Goal: Task Accomplishment & Management: Manage account settings

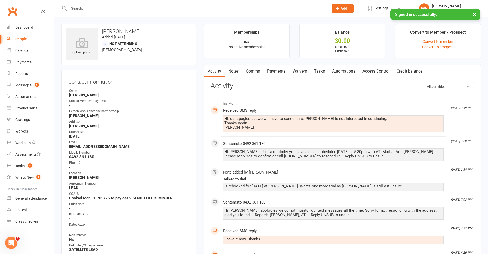
click at [130, 7] on input "text" at bounding box center [196, 8] width 258 height 7
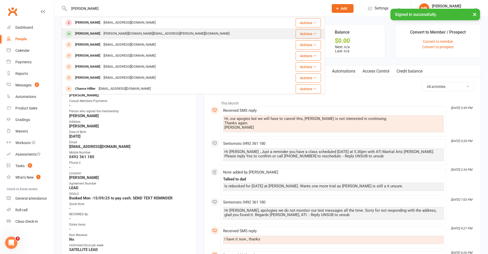
type input "[PERSON_NAME]"
click at [105, 31] on div "[PERSON_NAME][DOMAIN_NAME][EMAIL_ADDRESS][PERSON_NAME][DOMAIN_NAME]" at bounding box center [166, 33] width 129 height 7
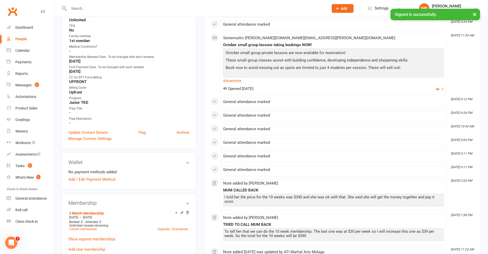
scroll to position [256, 0]
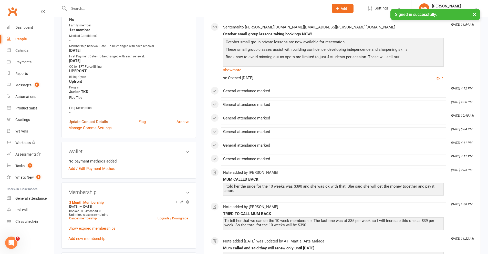
click at [93, 119] on link "Update Contact Details" at bounding box center [88, 122] width 40 height 6
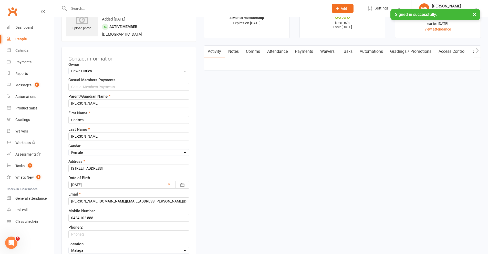
scroll to position [178, 0]
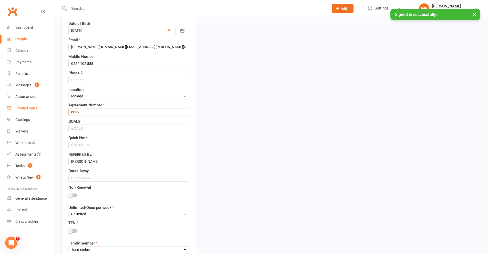
drag, startPoint x: 90, startPoint y: 112, endPoint x: 28, endPoint y: 111, distance: 61.2
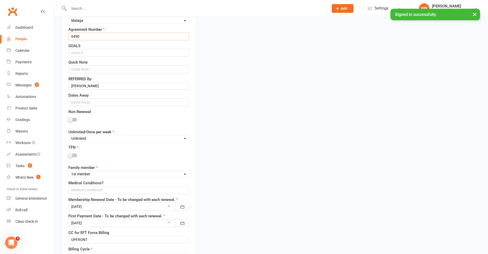
scroll to position [255, 0]
type input "6490"
click at [82, 138] on select "Unlimited Once Per Week Limited - 3 days a week Academy Twice a week(Satellite …" at bounding box center [129, 137] width 120 height 6
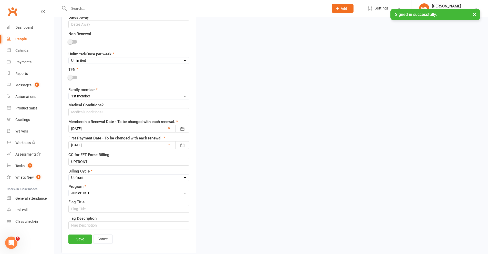
scroll to position [332, 0]
click at [85, 128] on div at bounding box center [128, 128] width 121 height 8
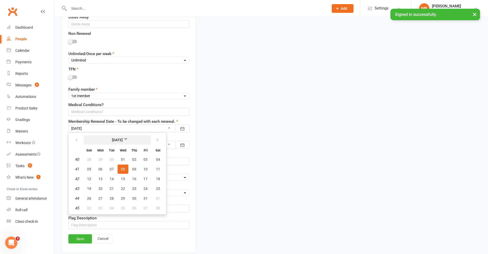
click at [112, 141] on strong "[DATE]" at bounding box center [117, 140] width 29 height 6
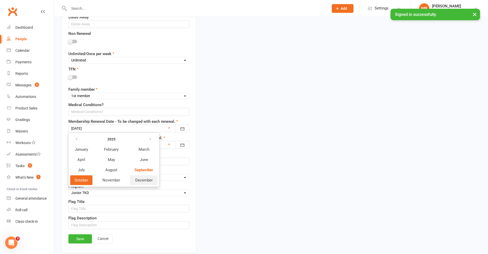
click at [144, 182] on span "December" at bounding box center [143, 180] width 17 height 5
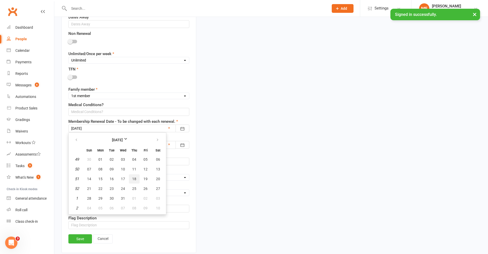
click at [133, 179] on span "18" at bounding box center [134, 179] width 4 height 4
type input "[DATE]"
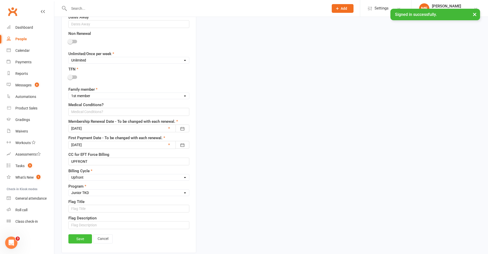
click at [83, 238] on link "Save" at bounding box center [80, 238] width 24 height 9
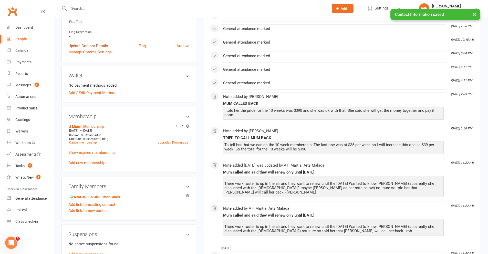
click at [92, 43] on link "Update Contact Details" at bounding box center [88, 46] width 40 height 6
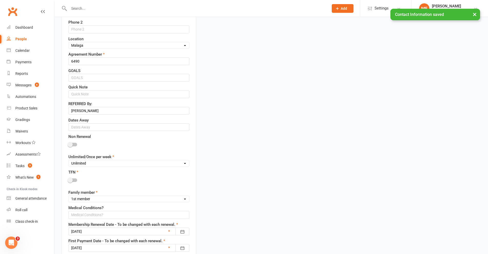
scroll to position [306, 0]
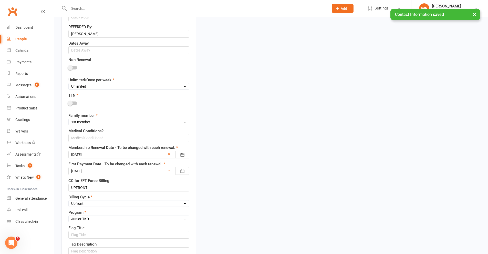
click at [80, 169] on div at bounding box center [128, 171] width 121 height 8
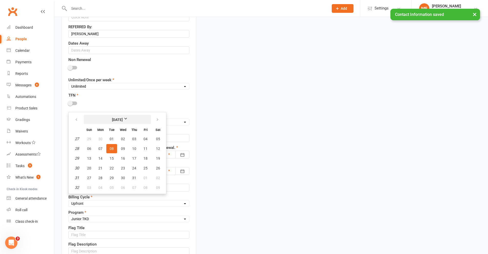
click at [116, 120] on strong "[DATE]" at bounding box center [117, 120] width 29 height 6
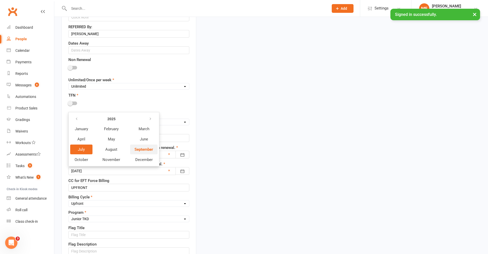
click at [145, 151] on span "September" at bounding box center [143, 149] width 19 height 5
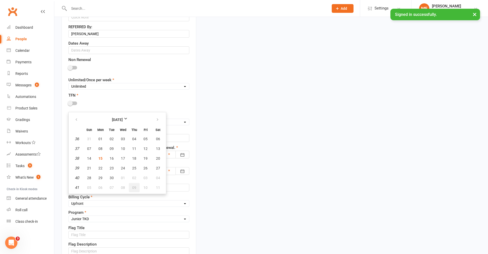
click at [131, 189] on button "09" at bounding box center [134, 187] width 11 height 9
type input "[DATE]"
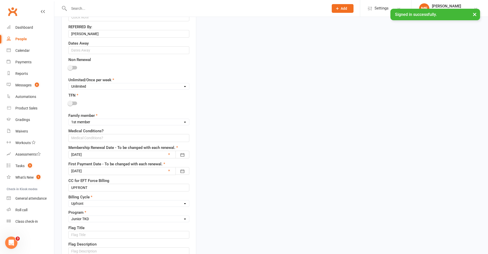
scroll to position [434, 0]
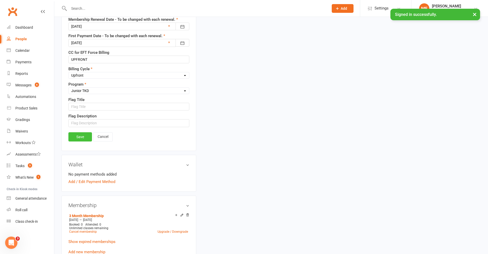
click at [84, 135] on link "Save" at bounding box center [80, 136] width 24 height 9
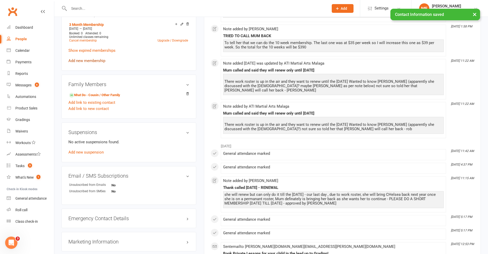
click at [91, 58] on link "Add new membership" at bounding box center [86, 60] width 37 height 5
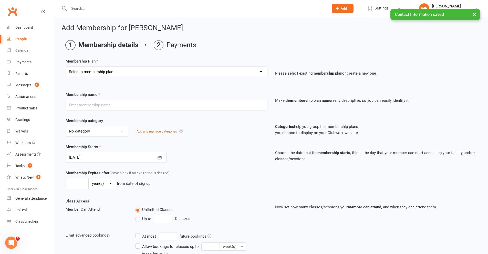
click at [104, 69] on select "Select a membership plan Create new Membership Plan Little Dragon 12mth Little …" at bounding box center [166, 72] width 201 height 10
select select "9"
click at [66, 67] on select "Select a membership plan Create new Membership Plan Little Dragon 12mth Little …" at bounding box center [166, 72] width 201 height 10
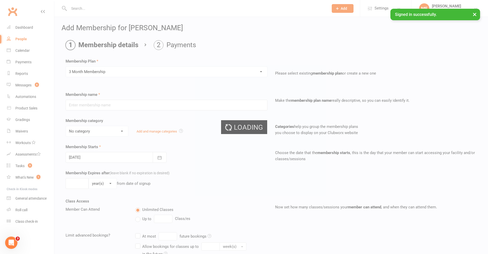
type input "3 Month Membership"
type input "3"
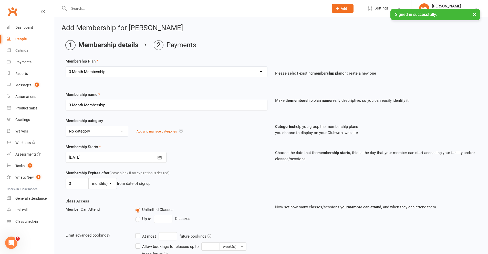
click at [96, 184] on select "day(s) week(s) month(s) year(s)" at bounding box center [103, 183] width 28 height 10
select select "1"
click at [89, 178] on select "day(s) week(s) month(s) year(s)" at bounding box center [103, 183] width 28 height 10
drag, startPoint x: 75, startPoint y: 179, endPoint x: 46, endPoint y: 175, distance: 29.5
click at [46, 175] on ui-view "Prospect Member Non-attending contact Class / event Appointment Grading event T…" at bounding box center [244, 164] width 488 height 327
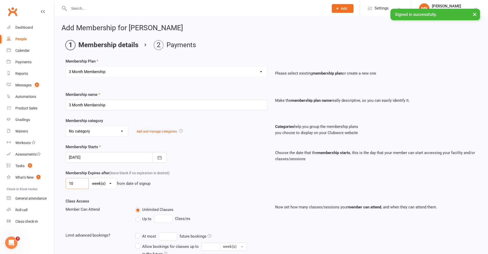
type input "10"
click at [67, 160] on div at bounding box center [116, 157] width 101 height 11
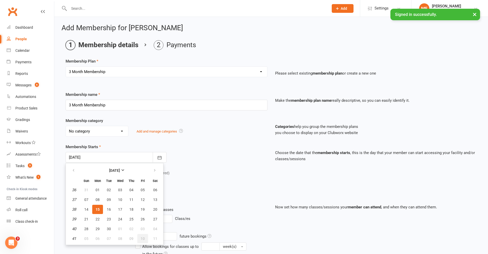
click at [138, 238] on button "10" at bounding box center [142, 238] width 11 height 9
type input "[DATE]"
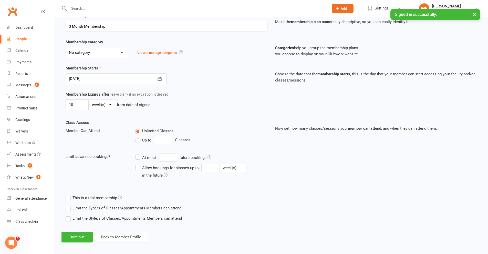
scroll to position [82, 0]
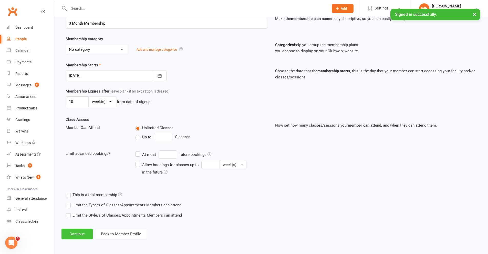
click at [83, 235] on button "Continue" at bounding box center [76, 233] width 31 height 11
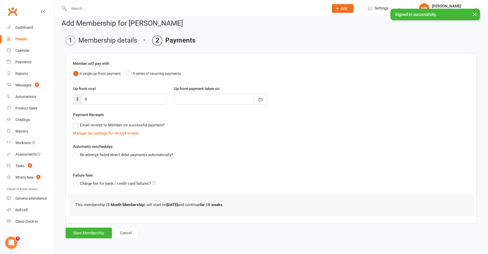
scroll to position [0, 0]
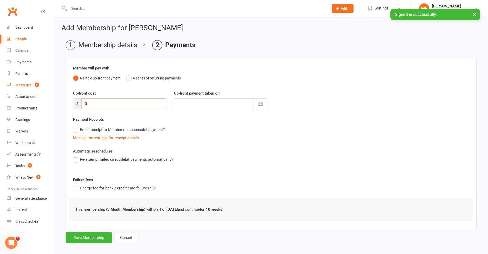
drag, startPoint x: 19, startPoint y: 92, endPoint x: 14, endPoint y: 91, distance: 5.3
click at [14, 91] on ui-view "Prospect Member Non-attending contact Class / event Appointment Grading event T…" at bounding box center [244, 126] width 488 height 250
type input "3"
type input "[DATE]"
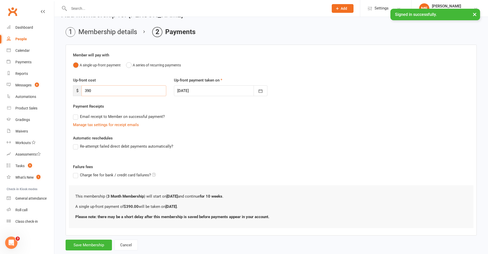
scroll to position [25, 0]
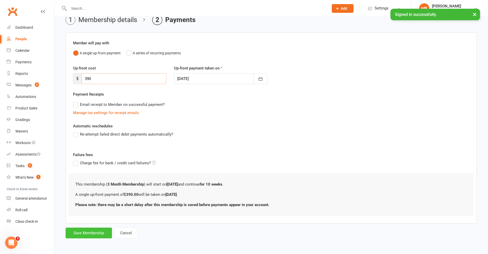
type input "390"
click at [100, 234] on button "Save Membership" at bounding box center [89, 232] width 46 height 11
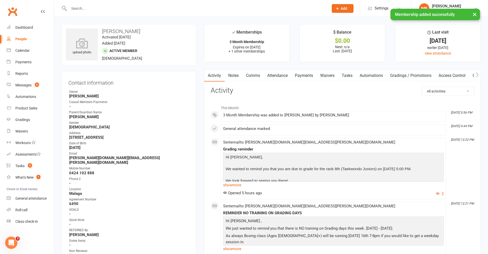
click at [110, 7] on input "text" at bounding box center [196, 8] width 258 height 7
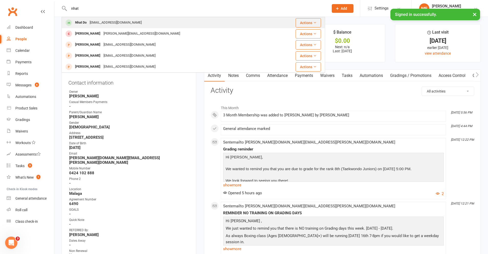
type input "nhat"
click at [112, 20] on div "[EMAIL_ADDRESS][DOMAIN_NAME]" at bounding box center [115, 22] width 55 height 7
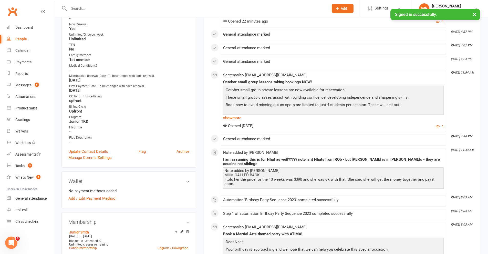
scroll to position [230, 0]
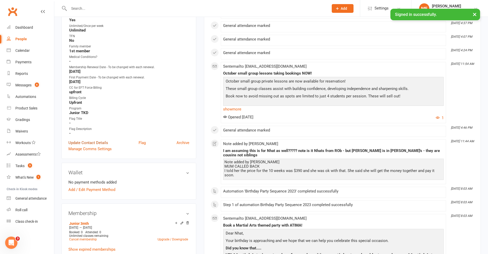
click at [95, 142] on link "Update Contact Details" at bounding box center [88, 143] width 40 height 6
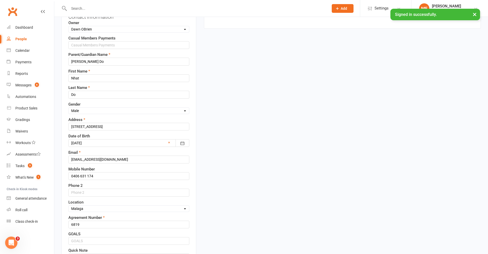
scroll to position [179, 0]
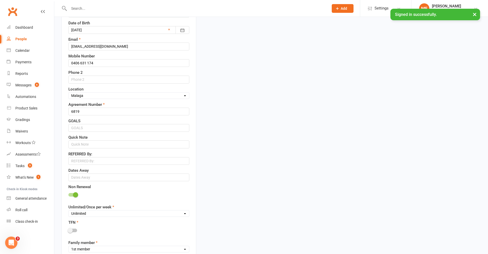
click at [72, 197] on div at bounding box center [128, 196] width 121 height 12
click at [73, 194] on span at bounding box center [75, 194] width 5 height 5
click at [68, 194] on input "checkbox" at bounding box center [68, 194] width 0 height 0
drag, startPoint x: 80, startPoint y: 113, endPoint x: 66, endPoint y: 109, distance: 15.0
click at [66, 112] on div "Contact information Owner Select Owner [PERSON_NAME] [PERSON_NAME] [PERSON_NAME…" at bounding box center [128, 149] width 135 height 514
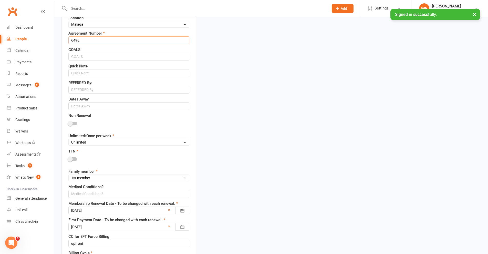
scroll to position [384, 0]
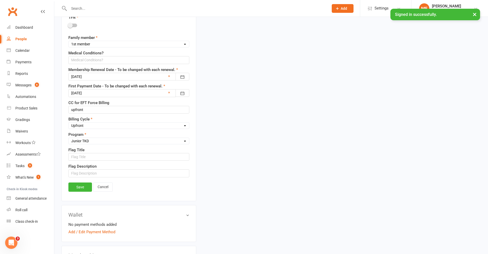
type input "6498"
click at [81, 78] on div at bounding box center [128, 77] width 121 height 8
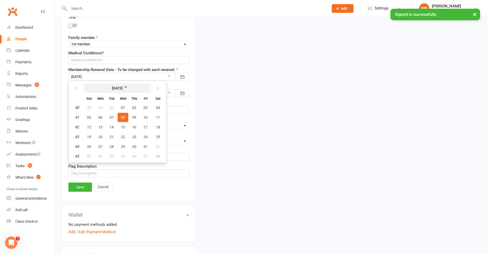
click at [106, 87] on strong "[DATE]" at bounding box center [117, 88] width 29 height 6
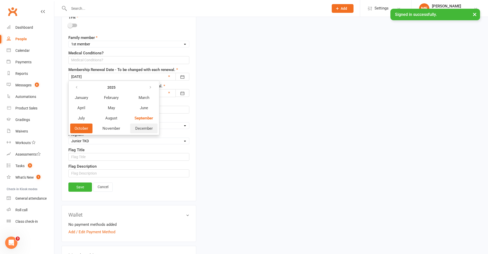
click at [144, 127] on span "December" at bounding box center [143, 128] width 17 height 5
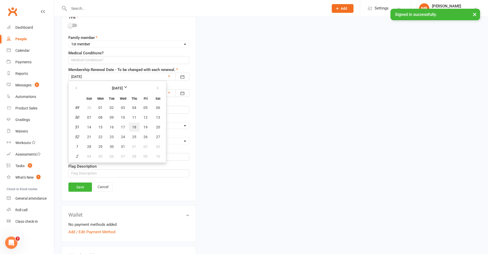
click at [134, 128] on span "18" at bounding box center [134, 127] width 4 height 4
type input "[DATE]"
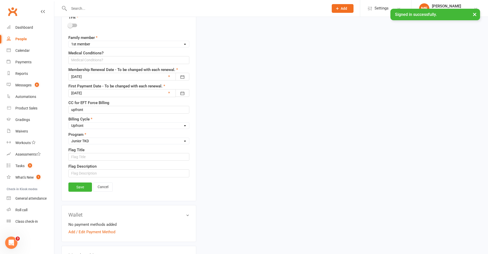
click at [84, 92] on div at bounding box center [128, 93] width 121 height 8
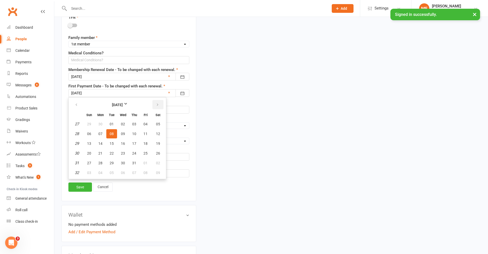
click at [154, 105] on button "button" at bounding box center [157, 104] width 11 height 9
drag, startPoint x: 135, startPoint y: 134, endPoint x: 121, endPoint y: 139, distance: 15.1
click at [135, 134] on span "09" at bounding box center [134, 134] width 4 height 4
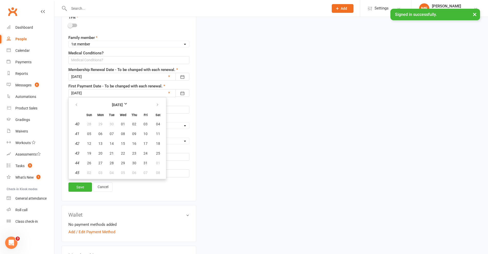
type input "[DATE]"
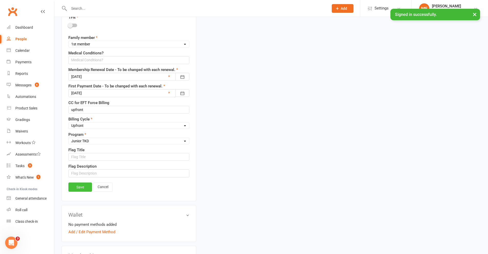
click at [81, 186] on link "Save" at bounding box center [80, 186] width 24 height 9
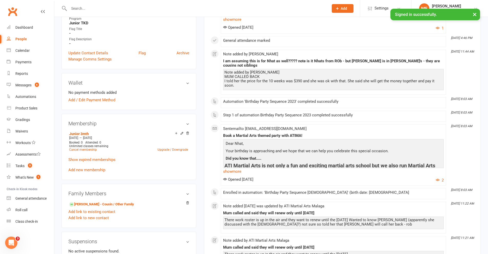
scroll to position [256, 0]
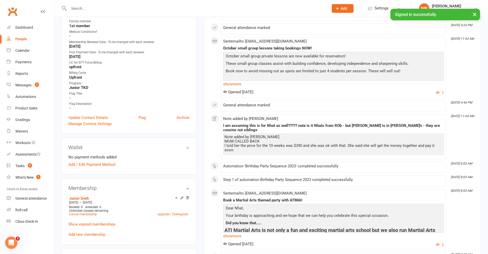
click at [89, 229] on div "Junior 3mth [DATE] — [DATE] Booked: 0 Attended: 0 Unlimited classes remaining C…" at bounding box center [128, 216] width 121 height 43
click at [88, 234] on link "Add new membership" at bounding box center [86, 234] width 37 height 5
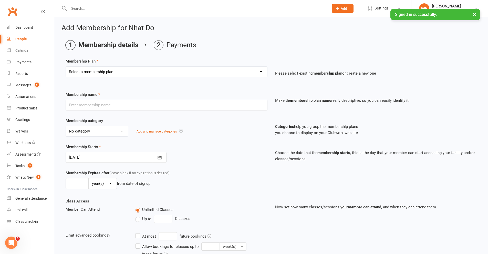
click at [100, 71] on select "Select a membership plan Create new Membership Plan Little Dragon 12mth Little …" at bounding box center [166, 72] width 201 height 10
select select "9"
click at [66, 67] on select "Select a membership plan Create new Membership Plan Little Dragon 12mth Little …" at bounding box center [166, 72] width 201 height 10
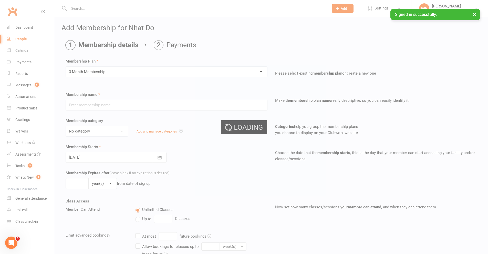
type input "3 Month Membership"
type input "3"
select select "2"
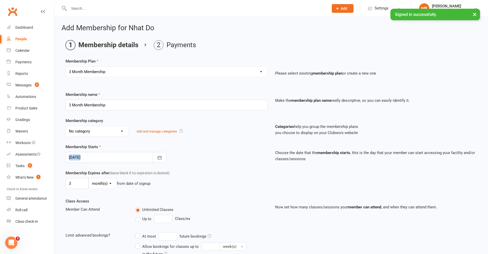
drag, startPoint x: 81, startPoint y: 163, endPoint x: 79, endPoint y: 161, distance: 3.1
click at [79, 161] on div "Membership Starts [DATE] [DATE] Sun Mon Tue Wed Thu Fri Sat 36 31 01 02 03 04 0…" at bounding box center [271, 157] width 419 height 26
click at [81, 158] on div at bounding box center [116, 157] width 101 height 11
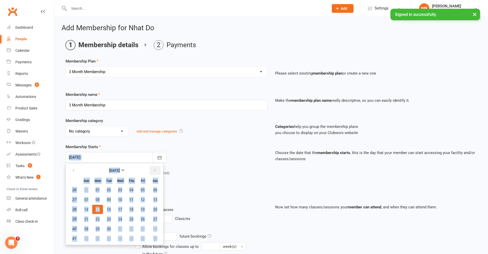
click at [150, 170] on button "button" at bounding box center [155, 170] width 11 height 9
click at [108, 152] on div at bounding box center [116, 157] width 101 height 11
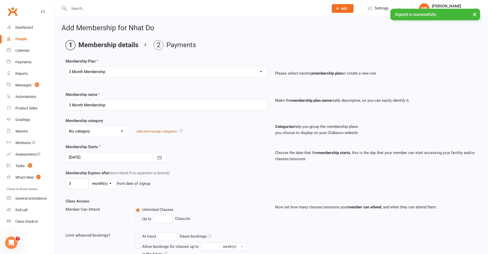
click at [112, 156] on div at bounding box center [116, 157] width 101 height 11
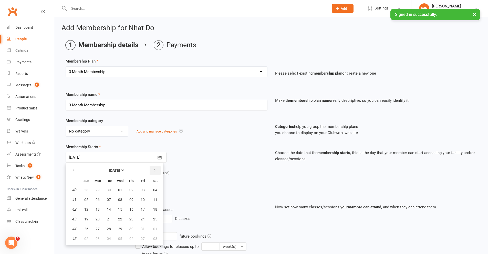
click at [155, 169] on icon "button" at bounding box center [155, 170] width 4 height 4
click at [79, 172] on button "button" at bounding box center [73, 170] width 11 height 9
click at [142, 199] on span "10" at bounding box center [143, 199] width 4 height 4
type input "[DATE]"
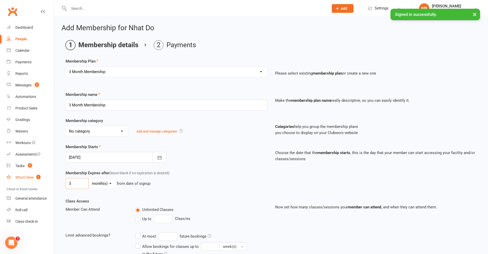
click at [51, 179] on ui-view "Prospect Member Non-attending contact Class / event Appointment Grading event T…" at bounding box center [244, 164] width 488 height 327
type input "10"
click at [111, 183] on select "day(s) week(s) month(s) year(s)" at bounding box center [103, 183] width 28 height 10
select select "1"
click at [89, 178] on select "day(s) week(s) month(s) year(s)" at bounding box center [103, 183] width 28 height 10
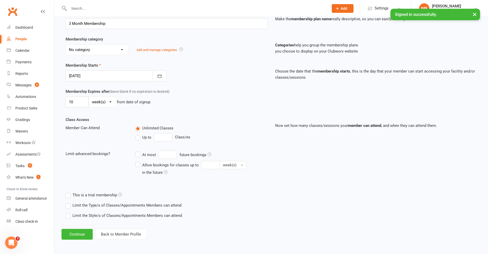
scroll to position [82, 0]
click at [85, 234] on button "Continue" at bounding box center [76, 233] width 31 height 11
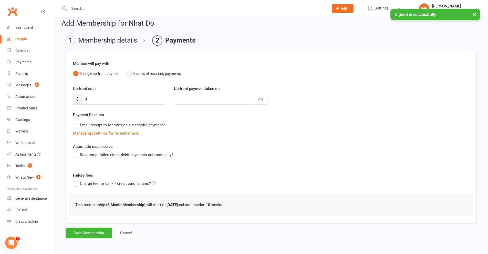
scroll to position [0, 0]
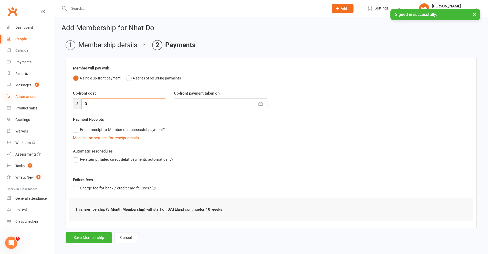
drag, startPoint x: 60, startPoint y: 101, endPoint x: 9, endPoint y: 95, distance: 51.7
click at [9, 95] on ui-view "Prospect Member Non-attending contact Class / event Appointment Grading event T…" at bounding box center [244, 126] width 488 height 250
type input "3"
type input "[DATE]"
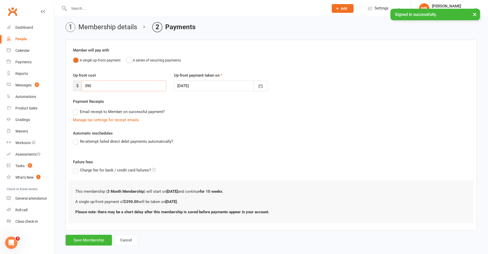
scroll to position [25, 0]
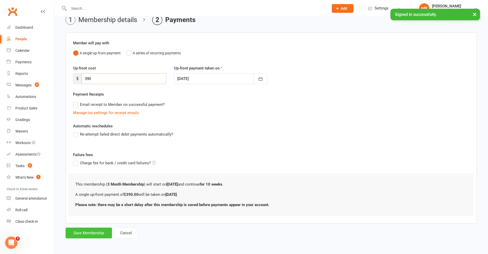
type input "390"
click at [93, 234] on button "Save Membership" at bounding box center [89, 232] width 46 height 11
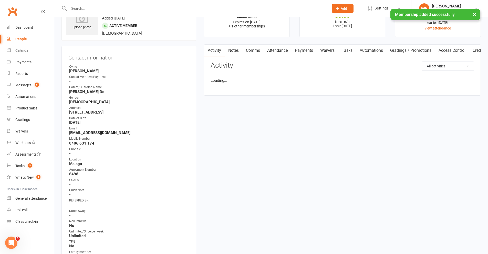
click at [152, 6] on input "text" at bounding box center [196, 8] width 258 height 7
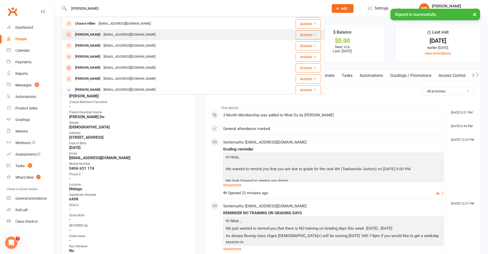
scroll to position [102, 0]
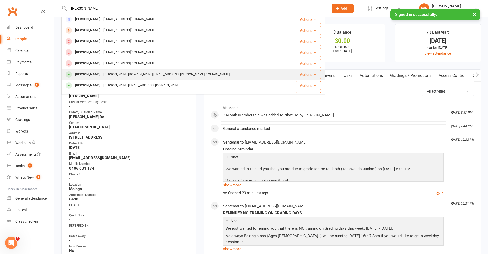
type input "[PERSON_NAME]"
click at [95, 77] on div "[PERSON_NAME]" at bounding box center [87, 74] width 28 height 7
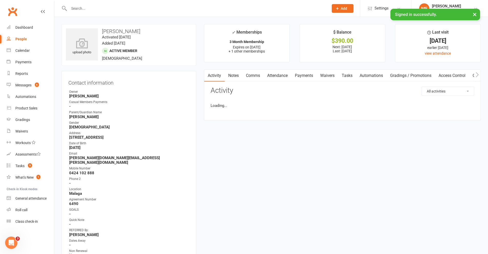
click at [306, 75] on link "Payments" at bounding box center [303, 76] width 25 height 12
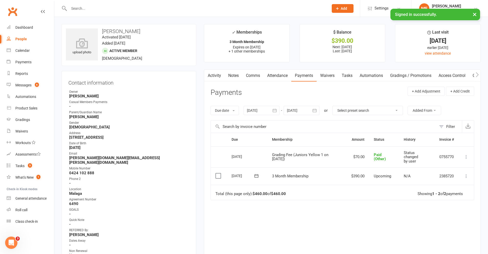
click at [219, 175] on label at bounding box center [218, 175] width 7 height 5
click at [219, 173] on input "checkbox" at bounding box center [216, 173] width 3 height 0
click at [460, 241] on button "Change status" at bounding box center [460, 242] width 40 height 11
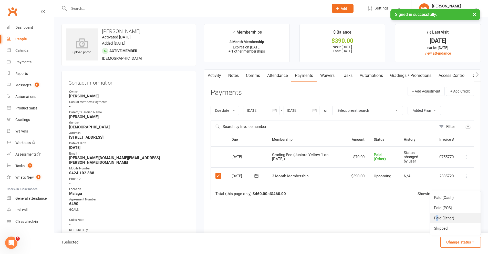
click at [437, 216] on link "Paid (Other)" at bounding box center [455, 218] width 51 height 10
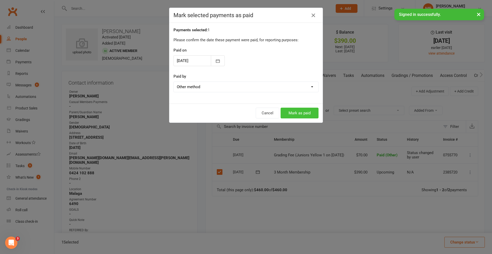
click at [299, 113] on button "Mark as paid" at bounding box center [299, 113] width 38 height 11
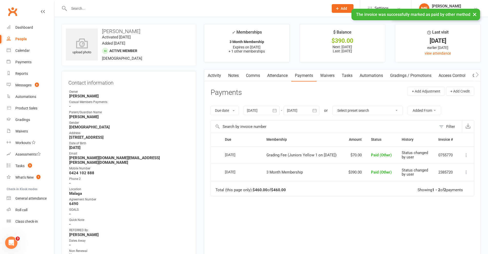
click at [115, 6] on input "text" at bounding box center [196, 8] width 258 height 7
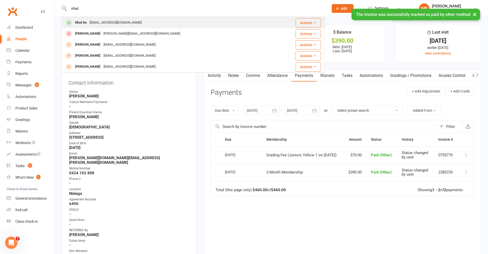
type input "nhat"
click at [83, 24] on div "Nhat Do" at bounding box center [80, 22] width 15 height 7
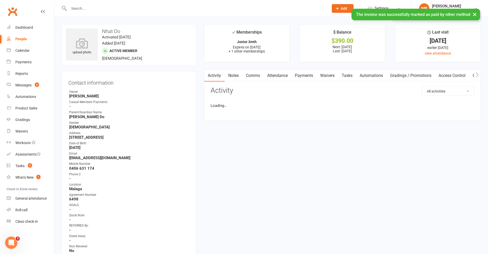
click at [306, 74] on link "Payments" at bounding box center [303, 76] width 25 height 12
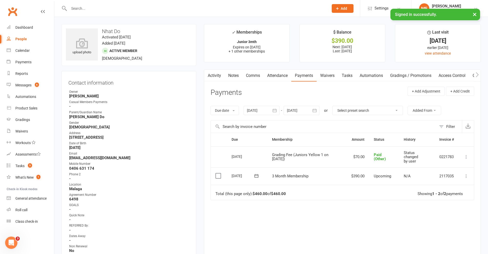
click at [217, 174] on label at bounding box center [218, 175] width 7 height 5
click at [217, 173] on input "checkbox" at bounding box center [216, 173] width 3 height 0
click at [454, 239] on button "Change status" at bounding box center [460, 242] width 40 height 11
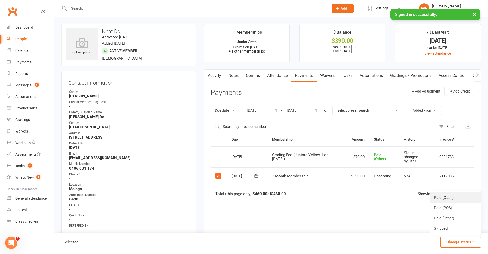
click at [448, 197] on link "Paid (Cash)" at bounding box center [455, 197] width 51 height 10
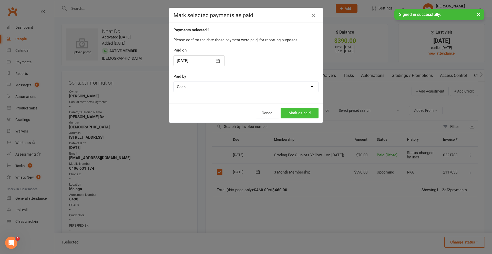
click at [286, 111] on button "Mark as paid" at bounding box center [299, 113] width 38 height 11
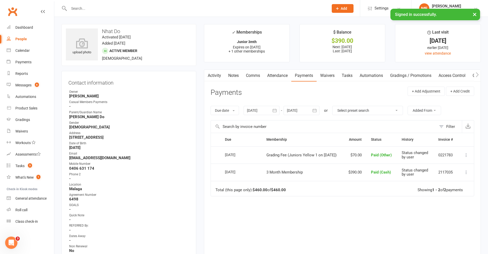
click at [180, 7] on input "text" at bounding box center [196, 8] width 258 height 7
type input "o"
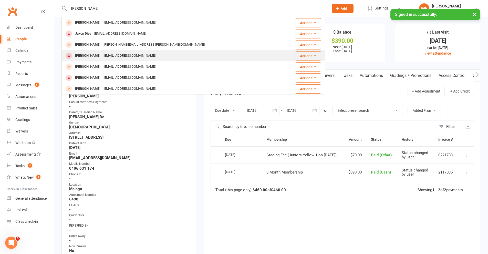
scroll to position [143, 0]
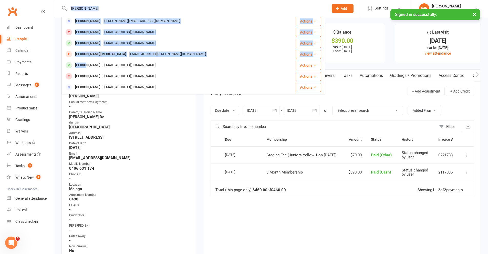
drag, startPoint x: 86, startPoint y: 20, endPoint x: 108, endPoint y: 10, distance: 23.8
click at [108, 10] on div "[PERSON_NAME] [PERSON_NAME] [EMAIL_ADDRESS][DOMAIN_NAME] Actions Jaxon Diss [EM…" at bounding box center [192, 8] width 263 height 17
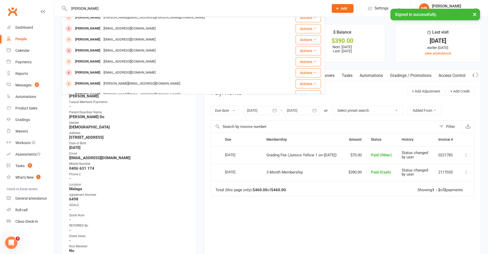
click at [108, 10] on input "[PERSON_NAME]" at bounding box center [196, 8] width 258 height 7
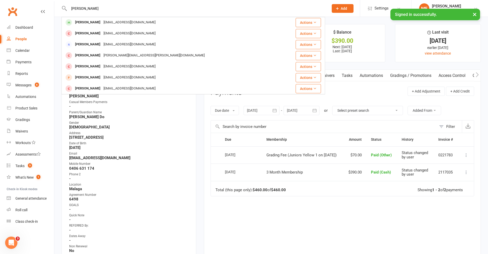
drag, startPoint x: 30, startPoint y: 5, endPoint x: 17, endPoint y: 3, distance: 13.3
click at [17, 1] on header "[PERSON_NAME] [PERSON_NAME] [EMAIL_ADDRESS][DOMAIN_NAME] Actions Jaxon Diss [EM…" at bounding box center [244, 1] width 488 height 0
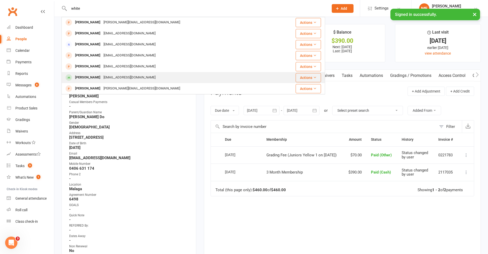
type input "white"
click at [92, 75] on div "[PERSON_NAME]" at bounding box center [87, 77] width 28 height 7
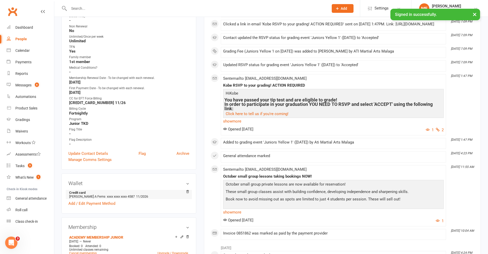
scroll to position [358, 0]
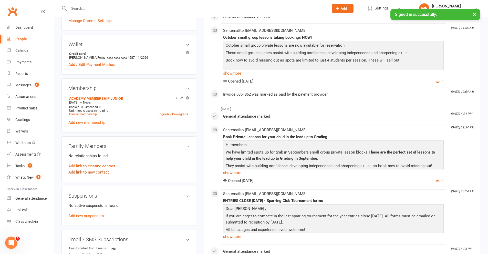
click at [90, 170] on link "Add link to new contact" at bounding box center [88, 172] width 40 height 6
click at [91, 166] on span "Member" at bounding box center [91, 166] width 14 height 5
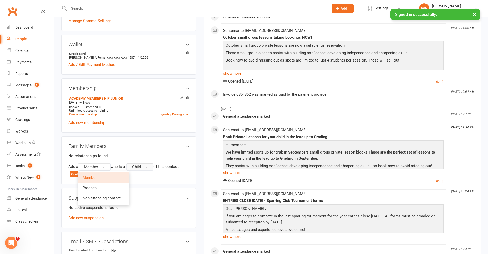
click at [150, 164] on button "Child" at bounding box center [139, 167] width 27 height 8
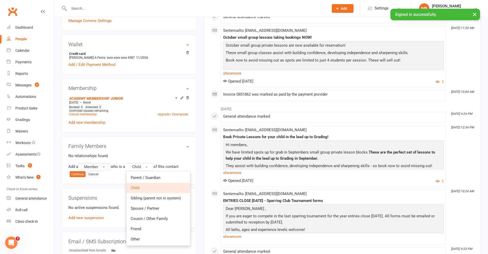
click at [98, 164] on button "Member" at bounding box center [94, 167] width 33 height 8
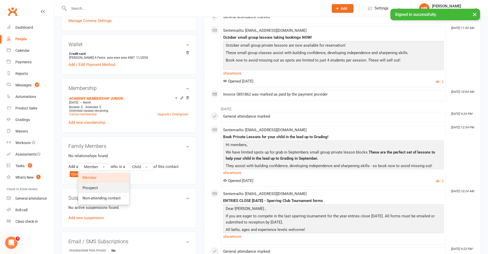
click at [95, 188] on span "Prospect" at bounding box center [89, 187] width 15 height 5
click at [151, 165] on button "Child" at bounding box center [141, 167] width 27 height 8
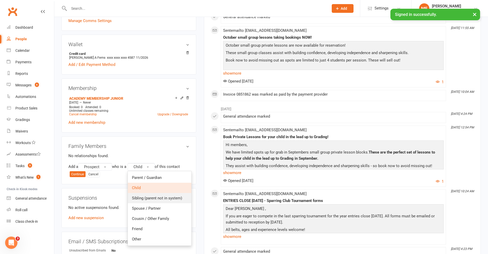
click at [153, 197] on span "Sibling (parent not in system)" at bounding box center [157, 198] width 50 height 5
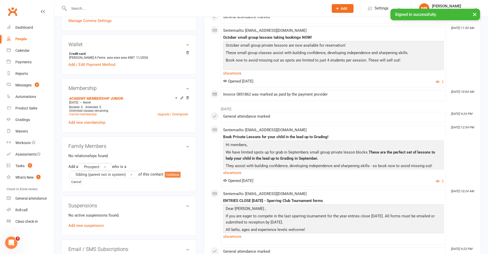
click at [178, 176] on button "Continue" at bounding box center [173, 175] width 16 height 6
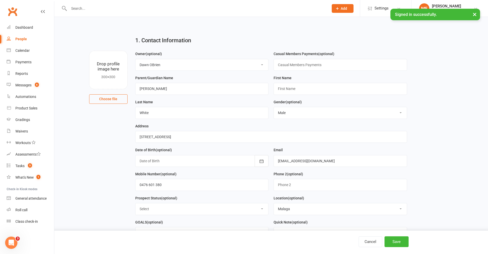
click at [291, 81] on label "First Name" at bounding box center [282, 78] width 18 height 6
click at [294, 87] on input "text" at bounding box center [339, 89] width 133 height 12
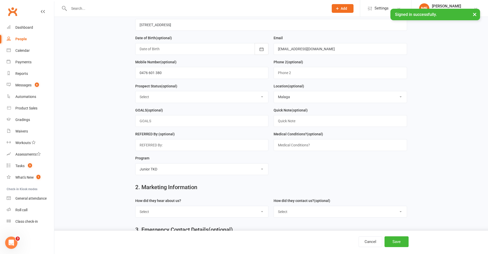
scroll to position [128, 0]
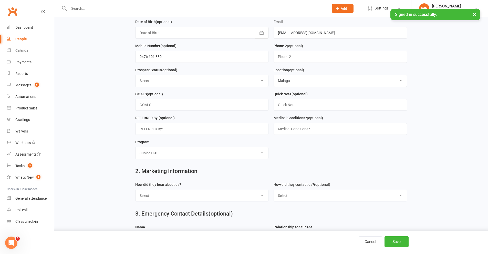
type input "Jaxon"
click at [170, 86] on select "Select Initial Contact Follow-up Call Satellite Lead Birthday Lead Not Ready No…" at bounding box center [201, 80] width 133 height 11
select select "Initial Contact"
click at [135, 77] on select "Select Initial Contact Follow-up Call Satellite Lead Birthday Lead Not Ready No…" at bounding box center [201, 80] width 133 height 11
click at [168, 198] on select "Select Google Through A Friend Facebook Sms/Email Offer Flyer School Class Open…" at bounding box center [201, 195] width 133 height 11
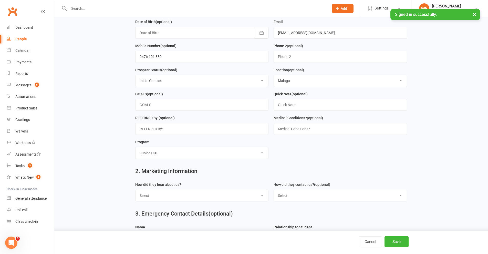
select select "Siblings/parent are members"
click at [135, 192] on select "Select Google Through A Friend Facebook Sms/Email Offer Flyer School Class Open…" at bounding box center [201, 195] width 133 height 11
click at [305, 201] on select "Select Phone Email In-Facility Facebook Referral QR code registration Live Book…" at bounding box center [340, 195] width 133 height 11
select select "In-Facility"
click at [274, 192] on select "Select Phone Email In-Facility Facebook Referral QR code registration Live Book…" at bounding box center [340, 195] width 133 height 11
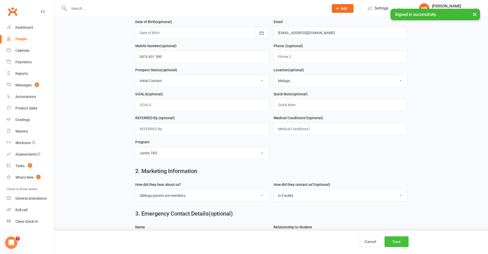
click at [396, 242] on button "Save" at bounding box center [396, 241] width 24 height 11
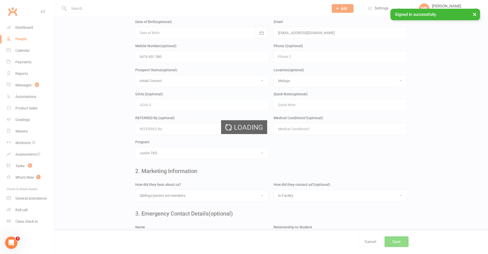
scroll to position [0, 0]
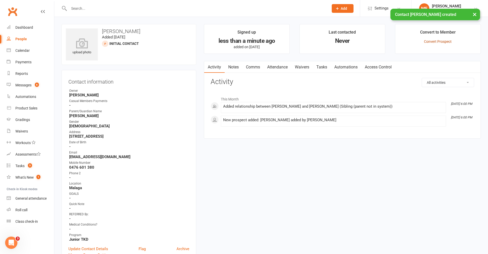
click at [440, 40] on link "Convert Prospect" at bounding box center [438, 41] width 28 height 4
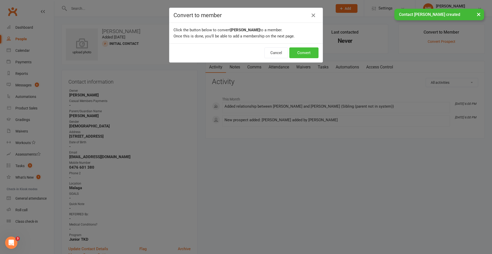
click at [304, 51] on button "Convert" at bounding box center [303, 52] width 29 height 11
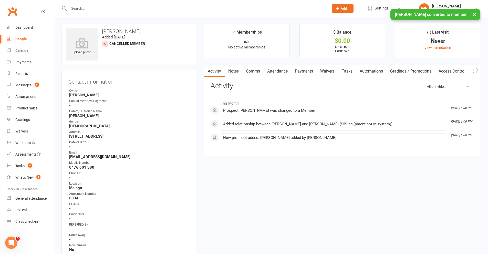
scroll to position [128, 0]
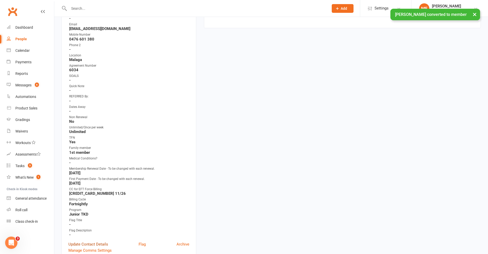
click at [86, 245] on link "Update Contact Details" at bounding box center [88, 244] width 40 height 6
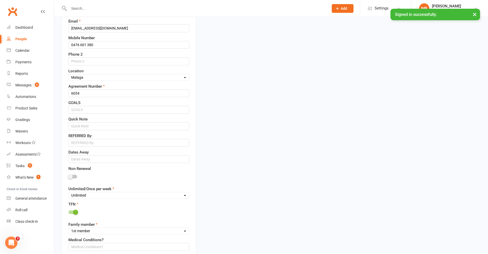
scroll to position [229, 0]
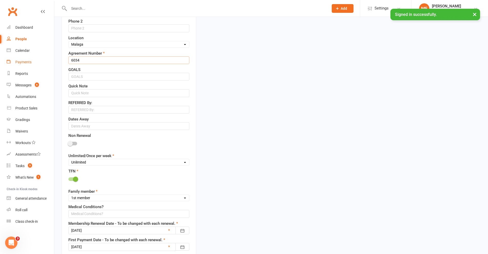
drag, startPoint x: 67, startPoint y: 60, endPoint x: 46, endPoint y: 58, distance: 20.5
click at [46, 58] on ui-view "Prospect Member Non-attending contact Class / event Appointment Grading event T…" at bounding box center [244, 233] width 488 height 922
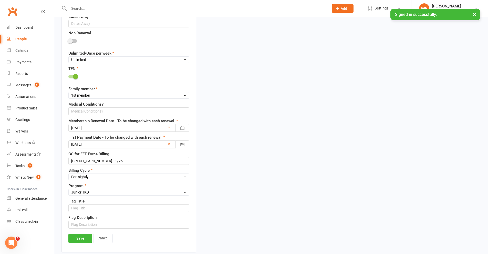
scroll to position [357, 0]
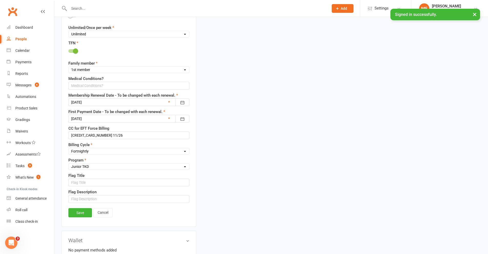
type input "6499"
click at [92, 102] on div at bounding box center [128, 102] width 121 height 8
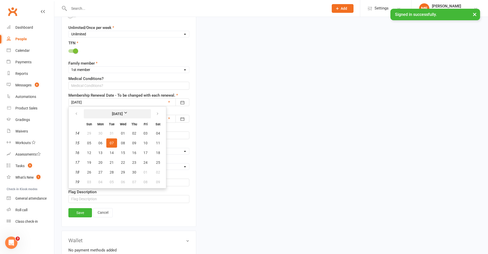
click at [121, 115] on strong "[DATE]" at bounding box center [117, 114] width 29 height 6
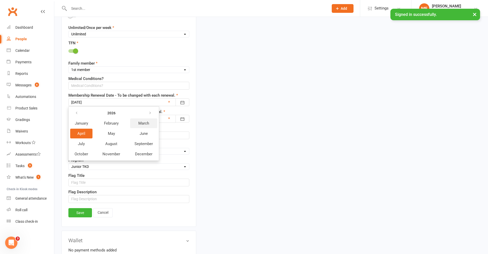
click at [139, 124] on span "March" at bounding box center [143, 123] width 11 height 5
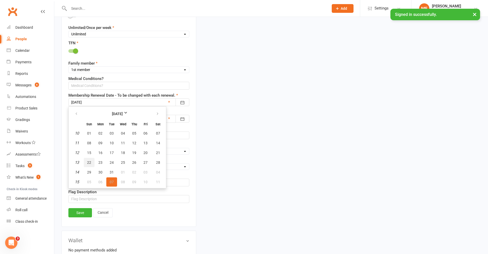
click at [92, 162] on button "22" at bounding box center [89, 162] width 11 height 9
type input "[DATE]"
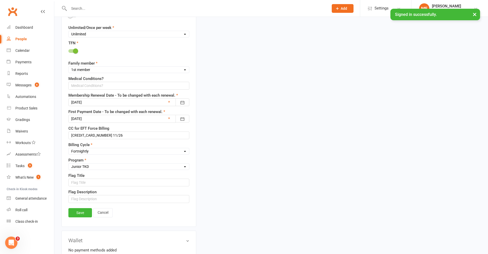
click at [95, 119] on div at bounding box center [128, 119] width 121 height 8
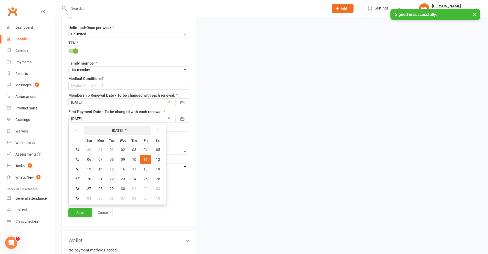
click at [130, 135] on button "[DATE]" at bounding box center [117, 129] width 67 height 9
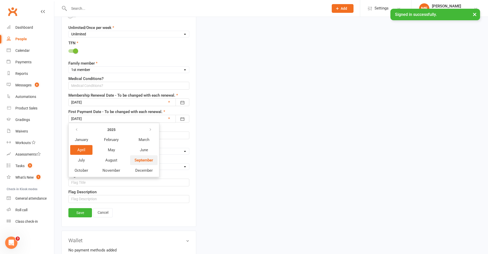
click at [140, 162] on span "September" at bounding box center [143, 160] width 19 height 5
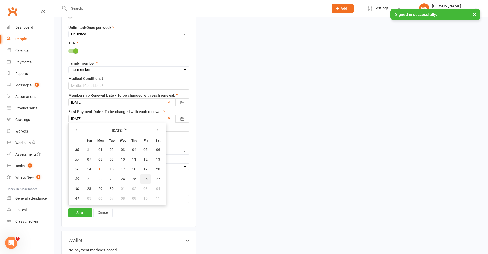
click at [147, 178] on span "26" at bounding box center [145, 179] width 4 height 4
type input "[DATE]"
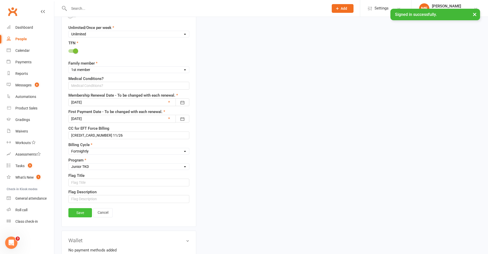
click at [82, 214] on link "Save" at bounding box center [80, 212] width 24 height 9
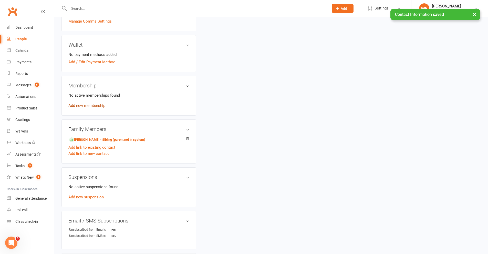
click at [82, 105] on link "Add new membership" at bounding box center [86, 105] width 37 height 5
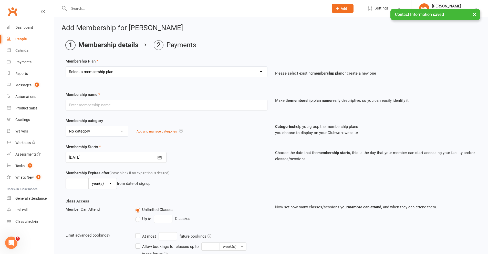
click at [92, 71] on select "Select a membership plan Create new Membership Plan Little Dragon 12mth Little …" at bounding box center [166, 72] width 201 height 10
select select "23"
click at [66, 67] on select "Select a membership plan Create new Membership Plan Little Dragon 12mth Little …" at bounding box center [166, 72] width 201 height 10
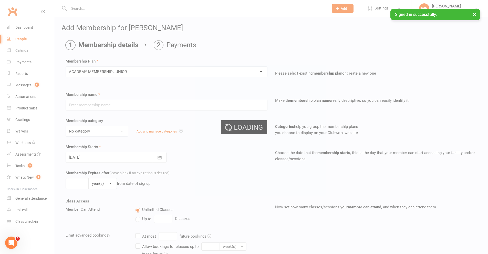
type input "ACADEMY MEMBERSHIP JUNIOR"
type input "0"
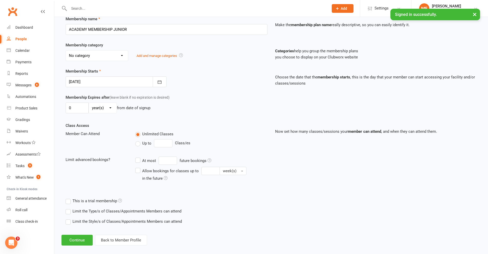
scroll to position [82, 0]
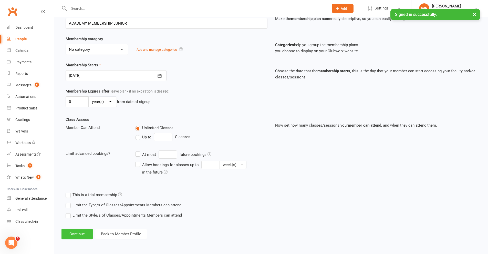
click at [73, 239] on button "Continue" at bounding box center [76, 233] width 31 height 11
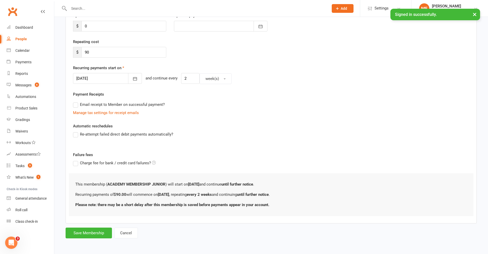
scroll to position [0, 0]
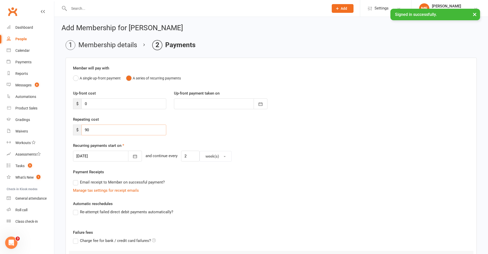
drag, startPoint x: 92, startPoint y: 129, endPoint x: 69, endPoint y: 126, distance: 23.2
click at [69, 126] on div "Repeating cost $ 90" at bounding box center [119, 125] width 101 height 19
type input "72"
click at [131, 156] on button "button" at bounding box center [135, 156] width 14 height 11
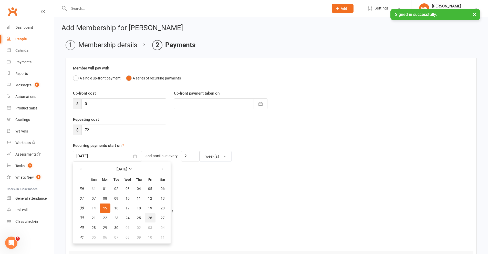
click at [155, 219] on button "26" at bounding box center [150, 217] width 11 height 9
type input "[DATE]"
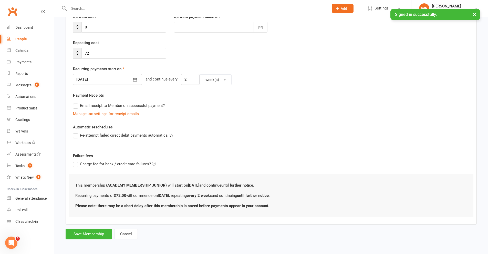
scroll to position [78, 0]
click at [91, 233] on button "Save Membership" at bounding box center [89, 232] width 46 height 11
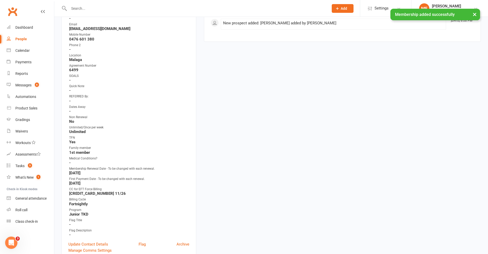
scroll to position [230, 0]
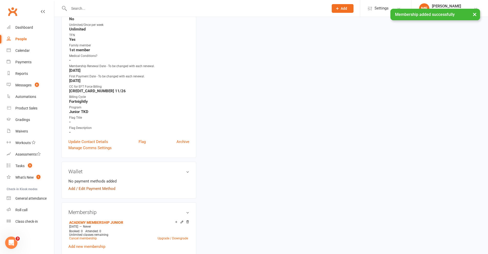
click at [89, 189] on link "Add / Edit Payment Method" at bounding box center [91, 188] width 47 height 6
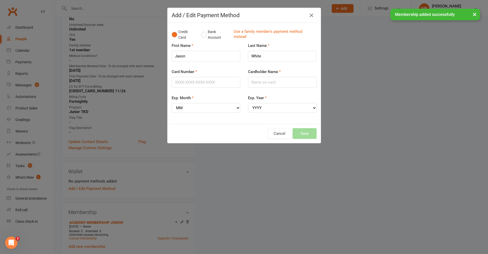
scroll to position [26, 0]
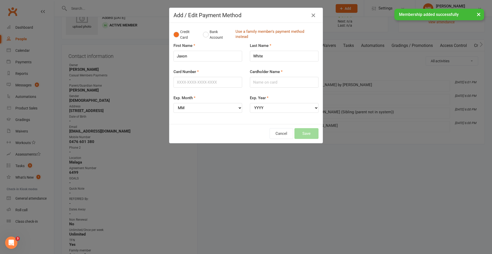
click at [241, 33] on link "Use a family member's payment method instead" at bounding box center [275, 35] width 80 height 12
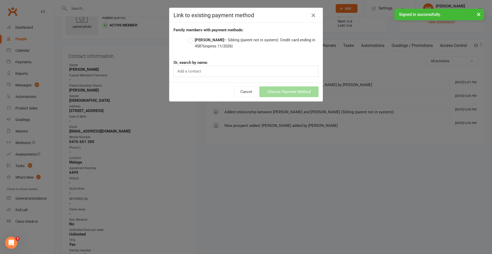
click at [188, 38] on label "[PERSON_NAME] – Sibling (parent not in system): Credit card ending in 4587 (exp…" at bounding box center [253, 43] width 131 height 12
click at [188, 37] on input "[PERSON_NAME] – Sibling (parent not in system): Credit card ending in 4587 (exp…" at bounding box center [189, 37] width 3 height 0
click at [277, 92] on button "Choose Payment Method" at bounding box center [288, 91] width 59 height 11
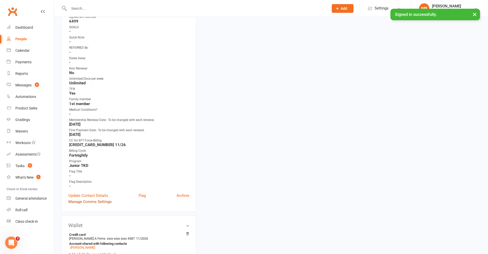
scroll to position [205, 0]
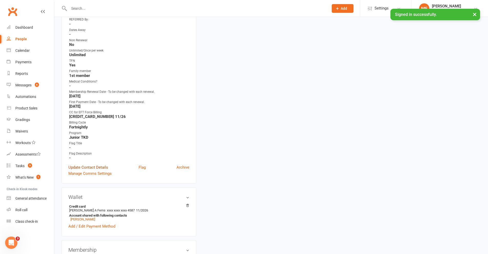
click at [95, 167] on link "Update Contact Details" at bounding box center [88, 167] width 40 height 6
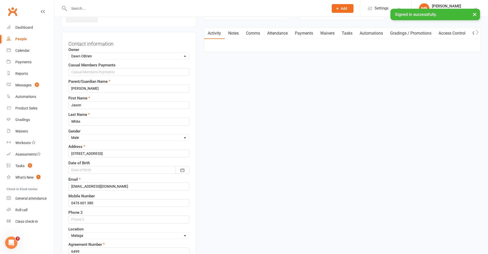
scroll to position [24, 0]
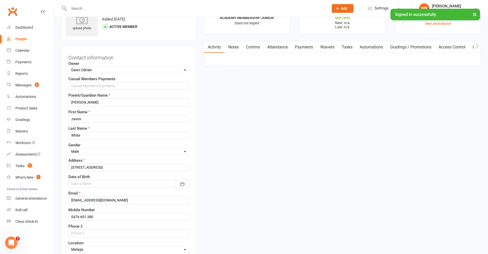
click at [84, 183] on div at bounding box center [128, 184] width 121 height 8
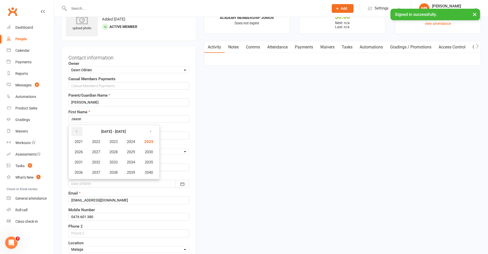
click at [77, 132] on icon "button" at bounding box center [77, 131] width 4 height 4
click at [113, 171] on span "2018" at bounding box center [113, 172] width 8 height 5
click at [111, 152] on span "May" at bounding box center [111, 152] width 7 height 5
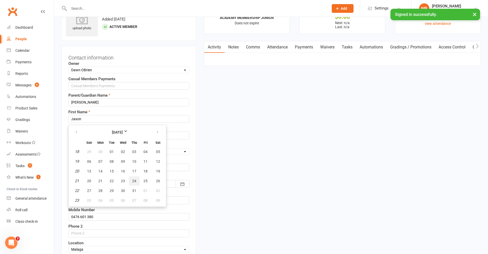
click at [131, 180] on button "24" at bounding box center [134, 180] width 11 height 9
type input "[DATE]"
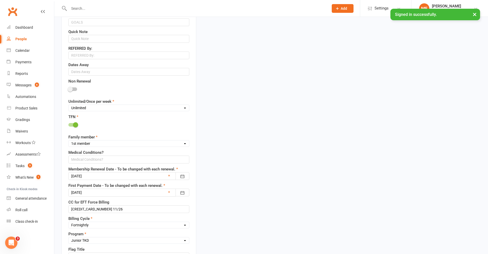
scroll to position [331, 0]
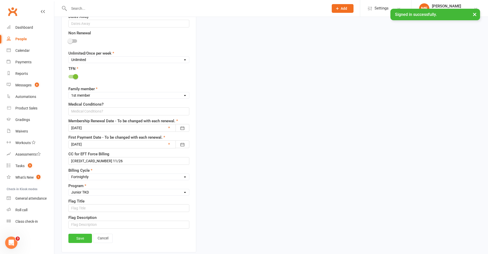
click at [86, 236] on link "Save" at bounding box center [80, 237] width 24 height 9
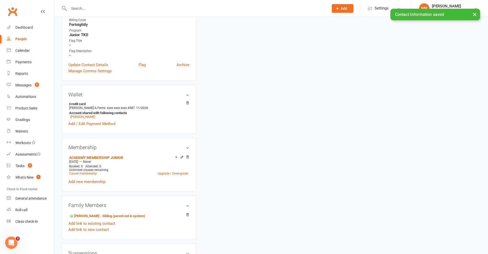
scroll to position [281, 0]
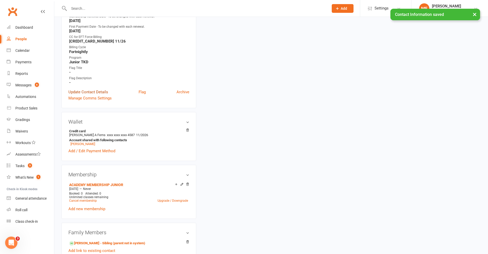
click at [89, 90] on link "Update Contact Details" at bounding box center [88, 92] width 40 height 6
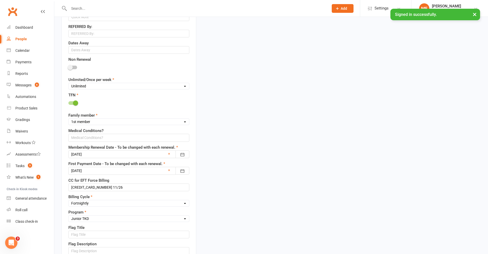
scroll to position [306, 0]
click at [92, 139] on input "text" at bounding box center [128, 138] width 121 height 8
type input "a"
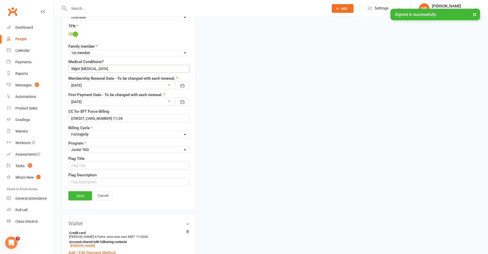
scroll to position [408, 0]
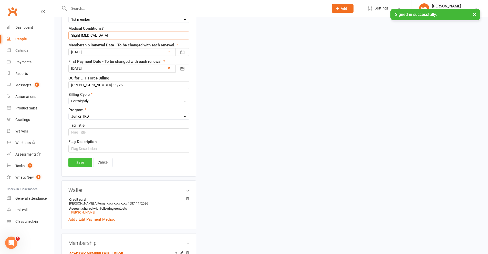
type input "Slight [MEDICAL_DATA]"
click at [82, 159] on link "Save" at bounding box center [80, 162] width 24 height 9
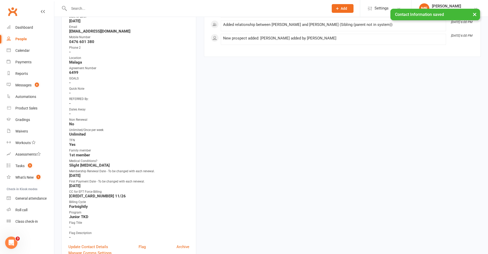
scroll to position [0, 0]
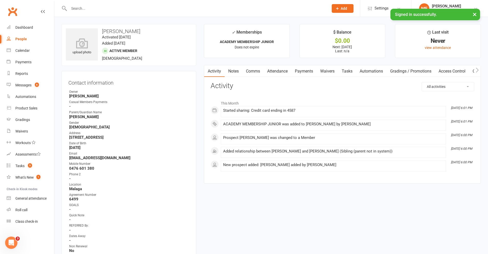
click at [161, 12] on input "text" at bounding box center [196, 8] width 258 height 7
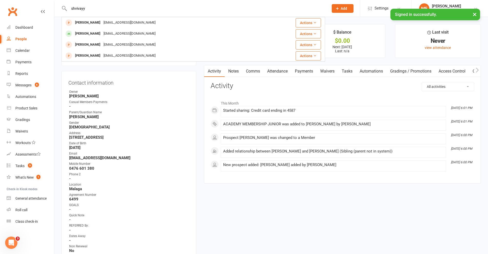
click at [79, 6] on input "shvivayy" at bounding box center [196, 8] width 258 height 7
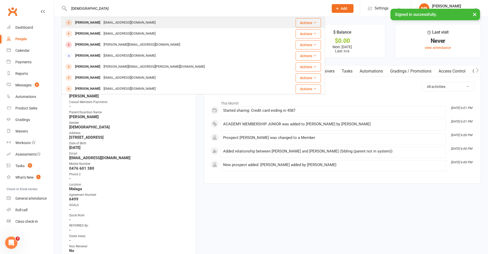
type input "[DEMOGRAPHIC_DATA]"
click at [86, 25] on div "[PERSON_NAME]" at bounding box center [87, 22] width 28 height 7
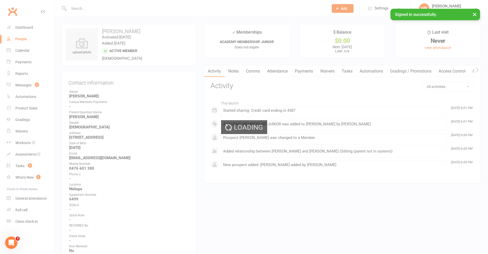
click at [94, 8] on input "text" at bounding box center [196, 8] width 258 height 7
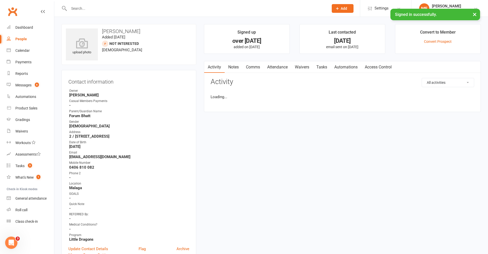
click at [97, 8] on input "text" at bounding box center [196, 8] width 258 height 7
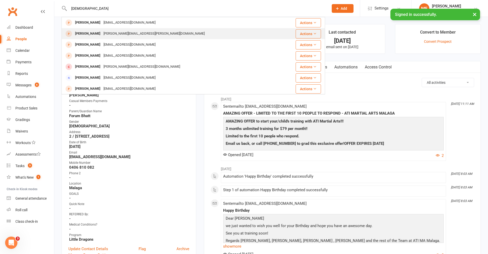
type input "[DEMOGRAPHIC_DATA]"
click at [91, 38] on div "Shivaay Singh [EMAIL_ADDRESS][PERSON_NAME][DOMAIN_NAME]" at bounding box center [171, 33] width 218 height 10
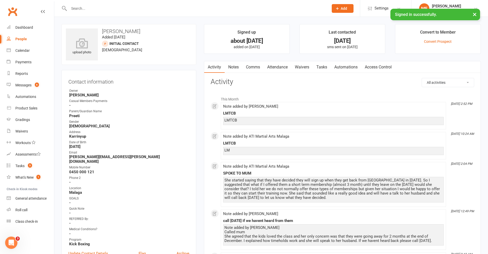
click at [254, 67] on link "Comms" at bounding box center [252, 67] width 21 height 12
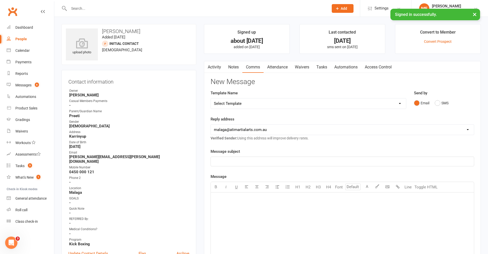
click at [230, 159] on p "﻿" at bounding box center [342, 161] width 257 height 6
click at [242, 207] on div "﻿" at bounding box center [342, 230] width 263 height 77
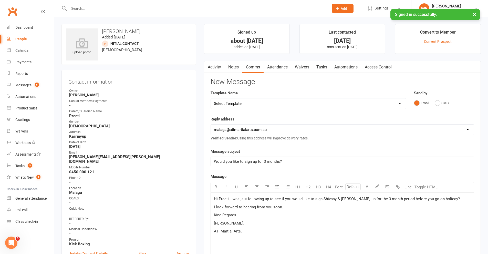
click at [243, 200] on span "Hi Preeti, I was jsut following up to see if you would like to sign Shivaay & […" at bounding box center [337, 198] width 246 height 5
click at [367, 201] on span "Hi Preeti, I was just following up to see if you would like to sign [PERSON_NAM…" at bounding box center [338, 201] width 248 height 11
drag, startPoint x: 243, startPoint y: 233, endPoint x: 212, endPoint y: 196, distance: 48.7
click at [212, 196] on div "Hi Preeti, I was just following up to see if you would like to sign [PERSON_NAM…" at bounding box center [342, 230] width 263 height 77
copy div "Hi Preeti, I was just following up to see if you would like to sign [PERSON_NAM…"
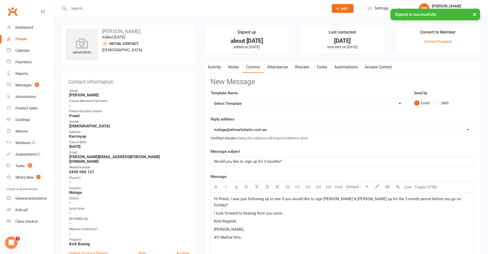
click at [294, 236] on div "Hi Preeti, I was just following up to see if you would like to sign [PERSON_NAM…" at bounding box center [342, 230] width 263 height 77
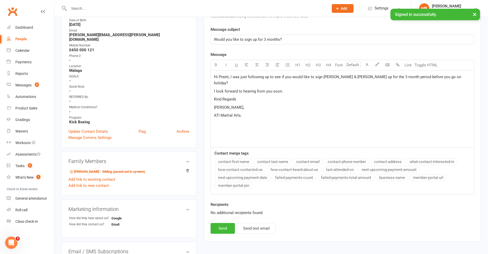
scroll to position [128, 0]
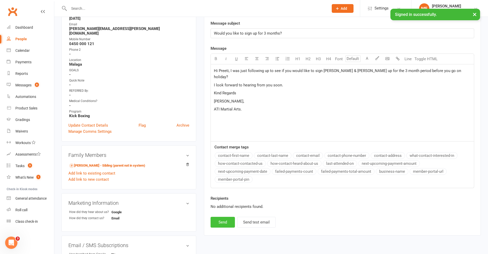
click at [215, 218] on button "Send" at bounding box center [222, 222] width 24 height 11
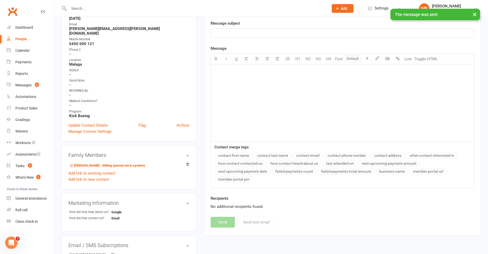
scroll to position [0, 0]
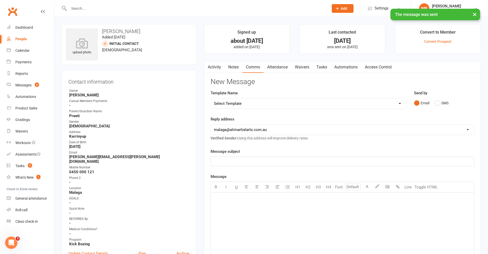
click at [230, 65] on link "Notes" at bounding box center [234, 67] width 18 height 12
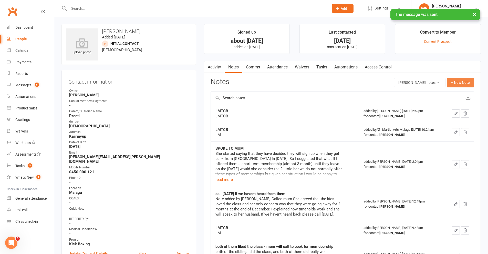
click at [464, 81] on button "+ New Note" at bounding box center [460, 82] width 27 height 9
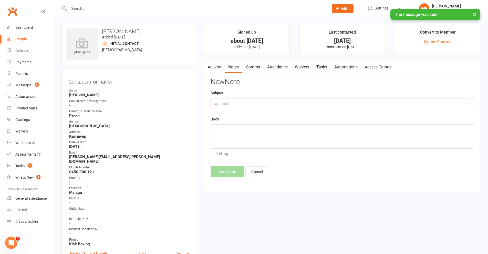
click at [262, 103] on input "text" at bounding box center [341, 103] width 263 height 11
type input "LMTCB & EMAILED"
paste textarea "Hi Preeti, I was just following up to see if you would like to sign [PERSON_NAM…"
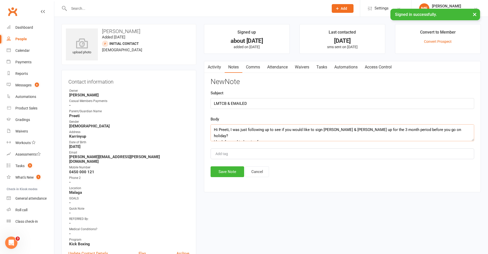
scroll to position [22, 0]
type textarea "Hi Preeti, I was just following up to see if you would like to sign [PERSON_NAM…"
click at [230, 176] on button "Save Note" at bounding box center [227, 171] width 34 height 11
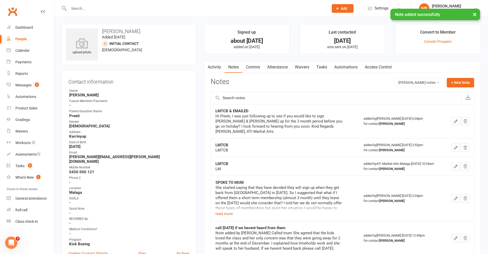
scroll to position [154, 0]
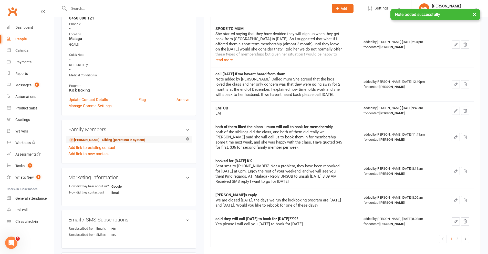
click at [97, 137] on link "[PERSON_NAME] - Sibling (parent not in system)" at bounding box center [107, 139] width 76 height 5
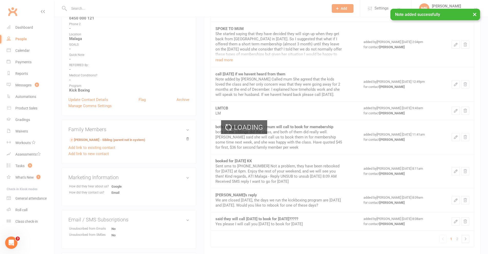
scroll to position [0, 0]
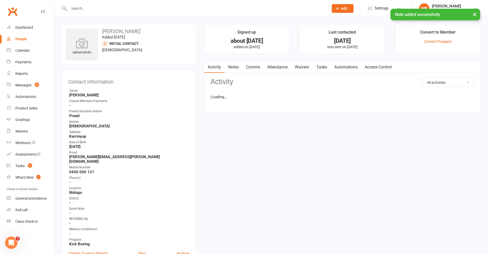
click at [235, 65] on link "Notes" at bounding box center [234, 67] width 18 height 12
click at [455, 78] on button "+ New Note" at bounding box center [460, 82] width 27 height 9
click at [236, 103] on input "text" at bounding box center [341, 103] width 263 height 11
type input "LMTCB & EMAILED"
paste textarea "Hi Preeti, I was just following up to see if you would like to sign [PERSON_NAM…"
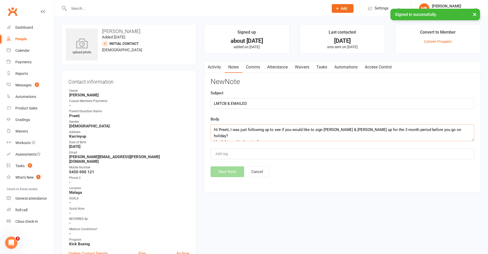
scroll to position [22, 0]
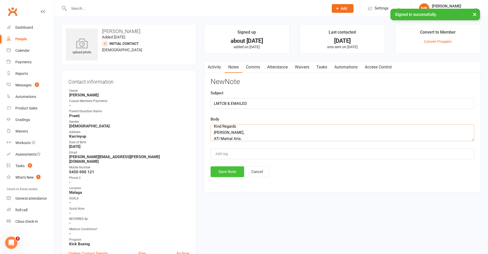
type textarea "Hi Preeti, I was just following up to see if you would like to sign [PERSON_NAM…"
click at [220, 172] on button "Save Note" at bounding box center [227, 171] width 34 height 11
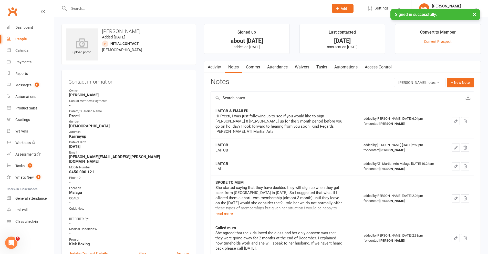
click at [176, 3] on div at bounding box center [192, 8] width 263 height 17
click at [176, 7] on input "text" at bounding box center [196, 8] width 258 height 7
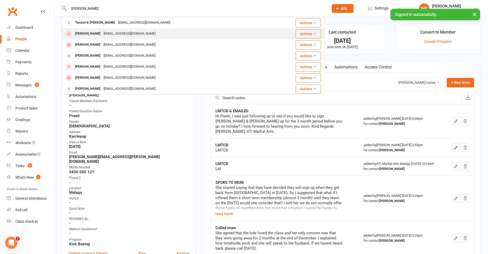
type input "[PERSON_NAME]"
click at [103, 32] on div "[EMAIL_ADDRESS][DOMAIN_NAME]" at bounding box center [129, 33] width 55 height 7
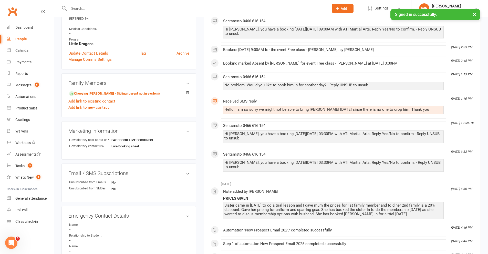
scroll to position [179, 0]
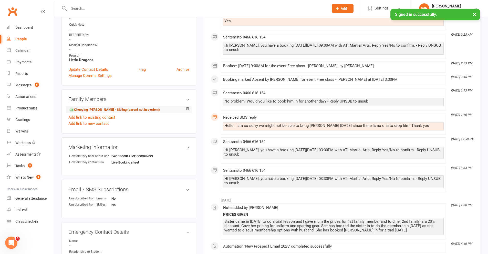
click at [133, 110] on link "Choeying [PERSON_NAME] - Sibling (parent not in system)" at bounding box center [114, 109] width 91 height 5
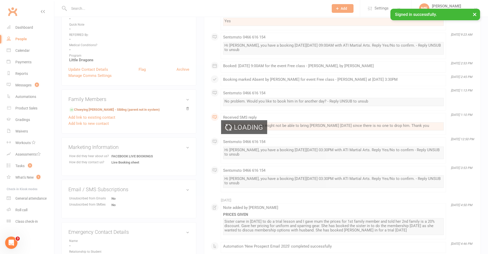
scroll to position [0, 0]
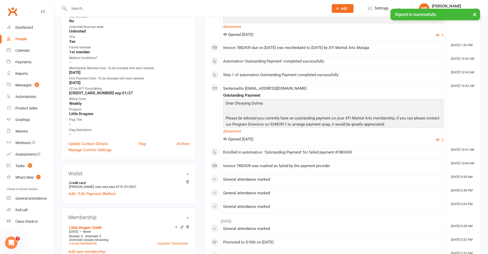
scroll to position [256, 0]
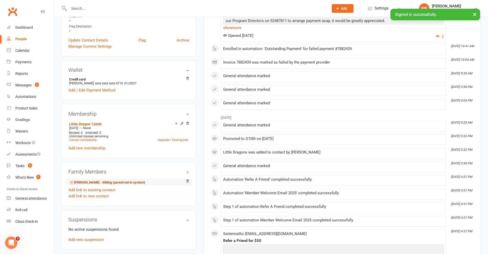
click at [89, 182] on link "[PERSON_NAME] - Sibling (parent not in system)" at bounding box center [107, 182] width 76 height 5
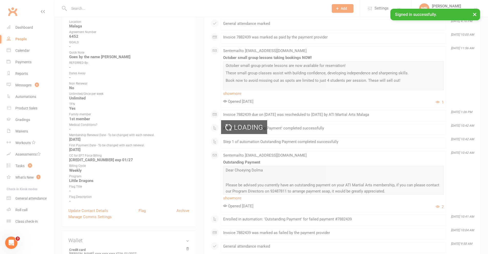
scroll to position [128, 0]
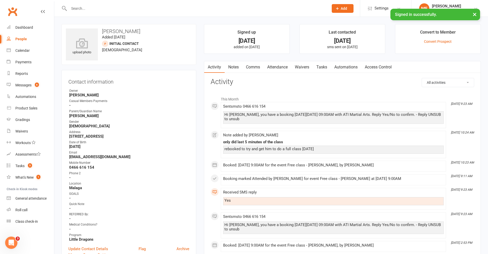
click at [238, 65] on link "Notes" at bounding box center [234, 67] width 18 height 12
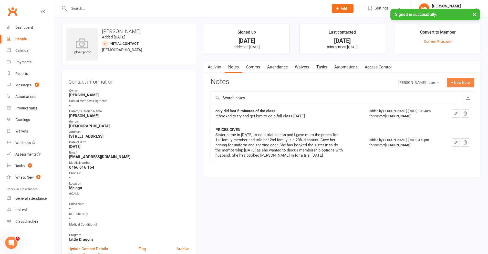
click at [462, 82] on button "+ New Note" at bounding box center [460, 82] width 27 height 9
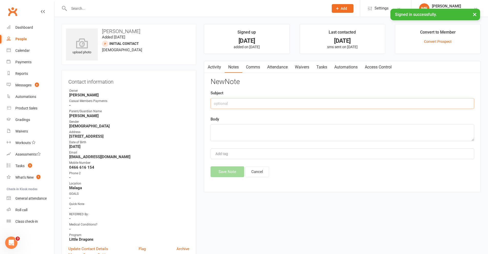
click at [247, 104] on input "text" at bounding box center [341, 103] width 263 height 11
type input "LMTCB"
type textarea "LM"
click at [236, 175] on button "Save Note" at bounding box center [227, 171] width 34 height 11
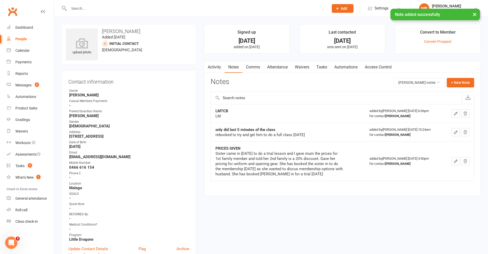
click at [454, 112] on icon "button" at bounding box center [455, 113] width 5 height 5
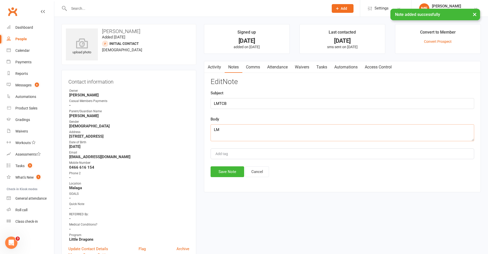
click at [260, 128] on textarea "LM" at bounding box center [341, 132] width 263 height 17
type textarea "LM - no show [DATE]"
click at [231, 173] on button "Save Note" at bounding box center [227, 171] width 34 height 11
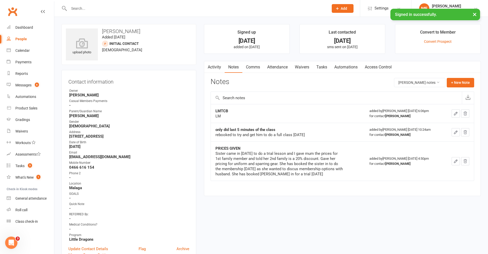
click at [252, 64] on link "Comms" at bounding box center [252, 67] width 21 height 12
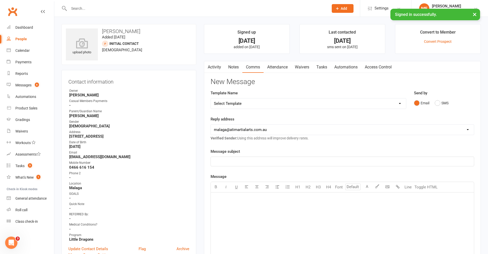
click at [275, 68] on link "Attendance" at bounding box center [277, 67] width 28 height 12
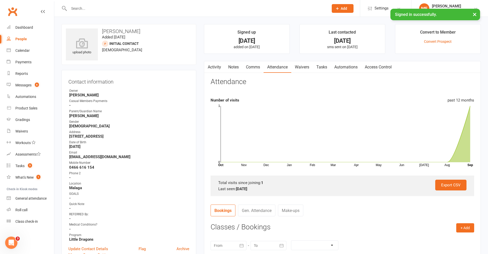
scroll to position [102, 0]
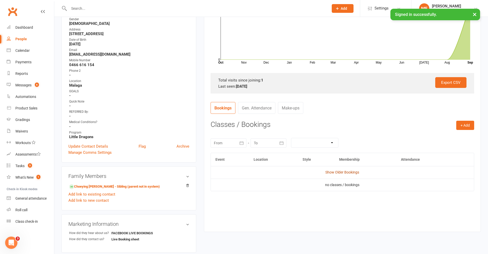
click at [348, 171] on link "Show Older Bookings" at bounding box center [342, 172] width 34 height 4
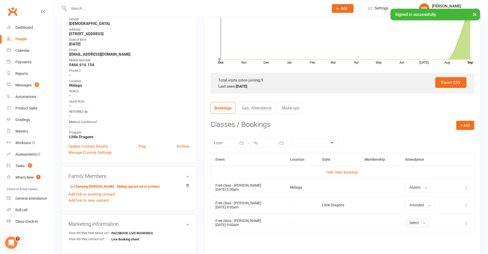
click at [417, 224] on span "Select" at bounding box center [413, 222] width 9 height 4
click at [417, 246] on span "Absent" at bounding box center [415, 244] width 12 height 5
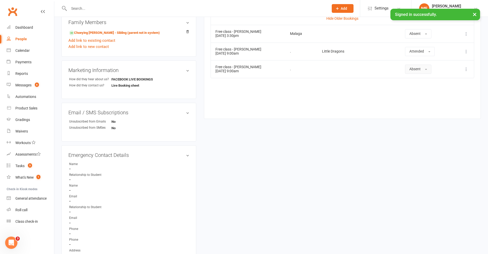
click at [405, 65] on button "Absent" at bounding box center [418, 69] width 26 height 9
click at [98, 7] on input "text" at bounding box center [196, 8] width 258 height 7
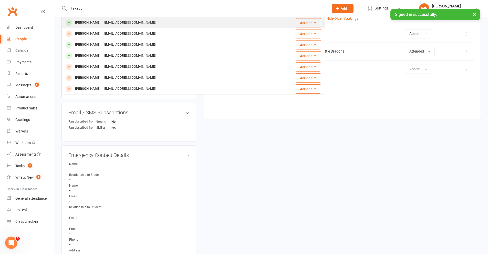
type input "takapu"
click at [92, 24] on div "[PERSON_NAME]" at bounding box center [87, 22] width 28 height 7
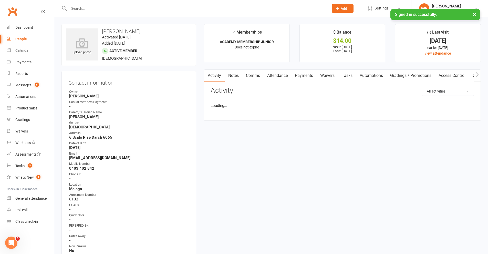
click at [233, 73] on link "Notes" at bounding box center [234, 76] width 18 height 12
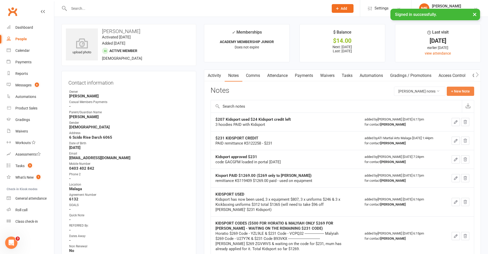
click at [461, 94] on button "+ New Note" at bounding box center [460, 91] width 27 height 9
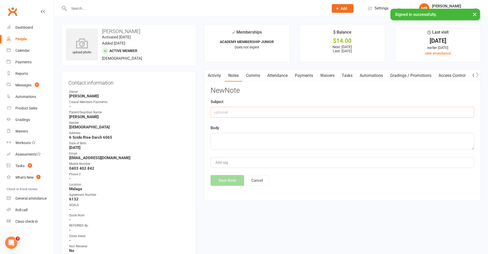
click at [272, 109] on input "text" at bounding box center [341, 112] width 263 height 11
type input "$300 KIDSPORT"
type textarea "Code EFRDGV - entered into portal [DATE]"
click at [235, 182] on button "Save Note" at bounding box center [227, 180] width 34 height 11
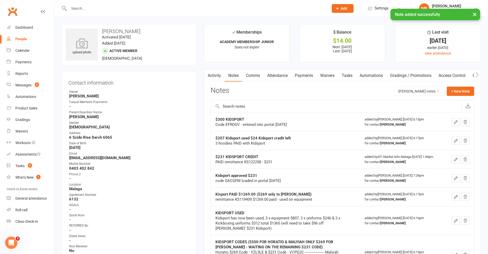
click at [305, 71] on link "Payments" at bounding box center [303, 76] width 25 height 12
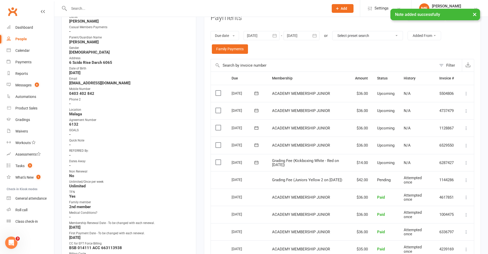
scroll to position [77, 0]
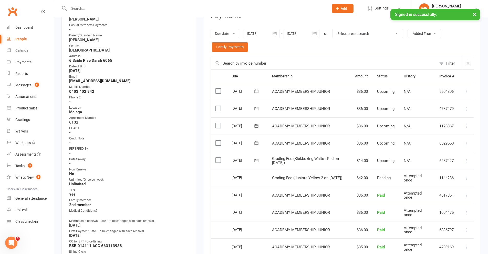
click at [215, 157] on td "Select this" at bounding box center [219, 160] width 16 height 17
click at [217, 158] on label at bounding box center [218, 159] width 7 height 5
click at [217, 157] on input "checkbox" at bounding box center [216, 157] width 3 height 0
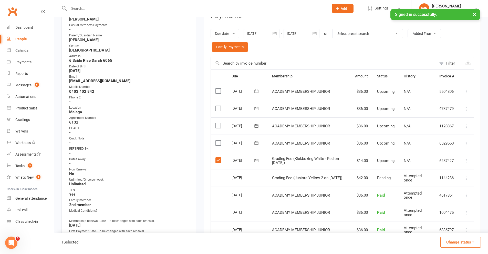
click at [460, 245] on button "Change status" at bounding box center [460, 242] width 40 height 11
click at [459, 220] on link "Paid (Other)" at bounding box center [455, 218] width 51 height 10
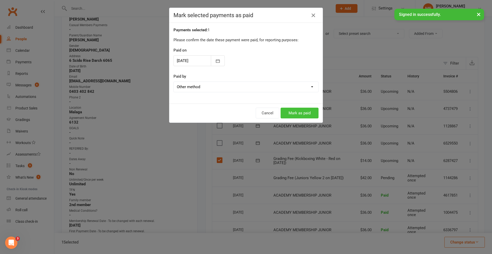
click at [289, 112] on button "Mark as paid" at bounding box center [299, 113] width 38 height 11
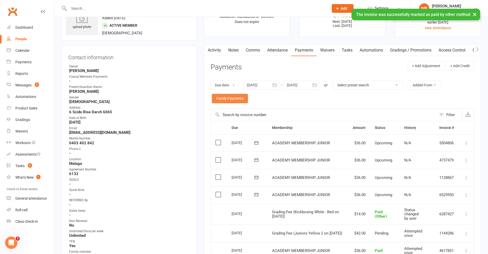
scroll to position [0, 0]
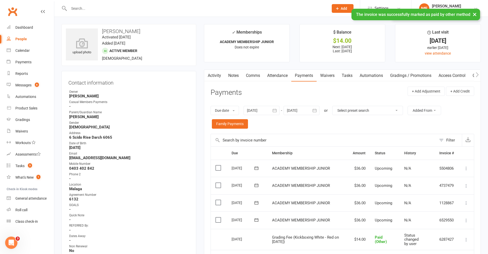
click at [231, 76] on link "Notes" at bounding box center [234, 76] width 18 height 12
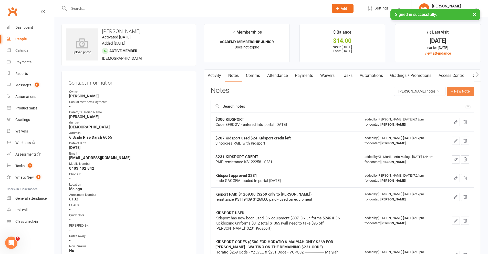
click at [454, 90] on button "+ New Note" at bounding box center [460, 91] width 27 height 9
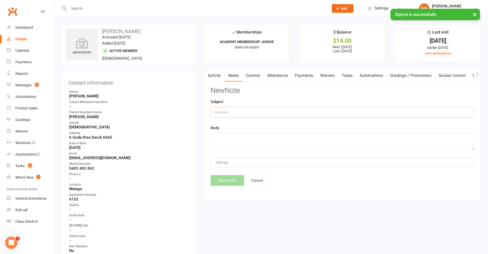
click at [281, 113] on input "text" at bounding box center [341, 112] width 263 height 11
type input "k"
type input "KIDSPORT $286 REMAINING"
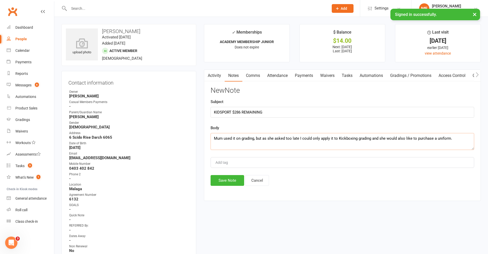
drag, startPoint x: 464, startPoint y: 136, endPoint x: 215, endPoint y: 140, distance: 249.7
click at [214, 142] on textarea "Mum used it on grading, but as she asked too late I could only apply it to Kick…" at bounding box center [341, 141] width 263 height 17
click at [271, 148] on textarea "Mum used it on grading, but as she asked too late I could only apply it to Kick…" at bounding box center [341, 141] width 263 height 17
click at [241, 139] on textarea "Mum used it on grading, but as she asked too late I could only apply it to Kick…" at bounding box center [341, 141] width 263 height 17
click at [253, 139] on textarea "Mum used it on grading, but as she asked too late I could only apply it to Kick…" at bounding box center [341, 141] width 263 height 17
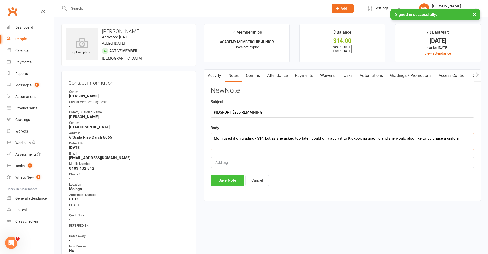
type textarea "Mum used it on grading - $14, but as she asked too late I could only apply it t…"
click at [220, 178] on button "Save Note" at bounding box center [227, 180] width 34 height 11
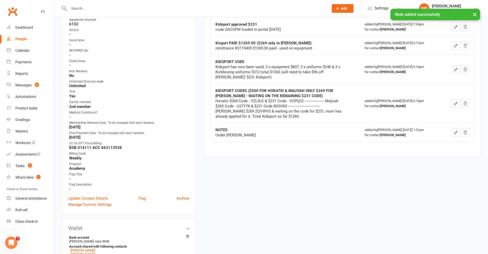
scroll to position [282, 0]
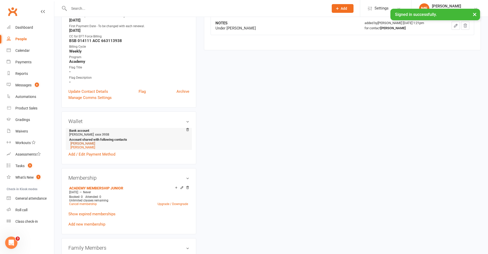
click at [87, 144] on link "[PERSON_NAME]" at bounding box center [82, 143] width 25 height 4
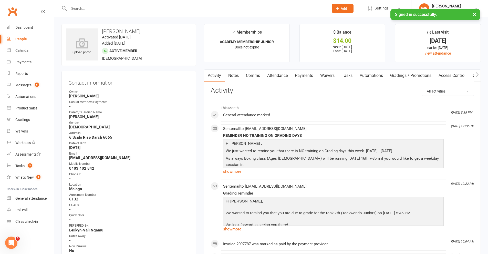
click at [238, 70] on link "Notes" at bounding box center [234, 76] width 18 height 12
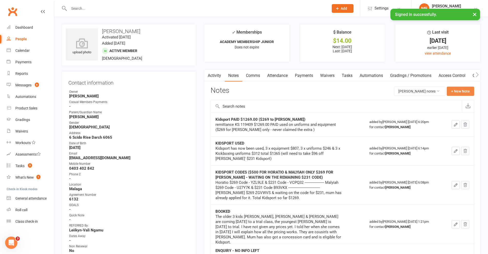
click at [455, 87] on button "+ New Note" at bounding box center [460, 91] width 27 height 9
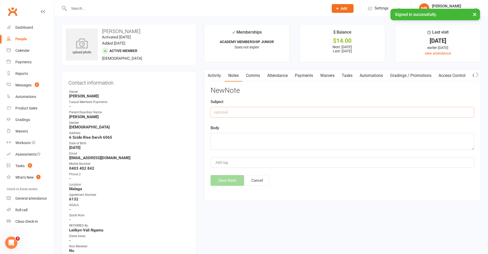
click at [252, 114] on input "text" at bounding box center [341, 112] width 263 height 11
type input "KIDSPORT $300"
type textarea "Code - B94TUX - entered in portal [DATE]"
click at [231, 179] on button "Save Note" at bounding box center [227, 180] width 34 height 11
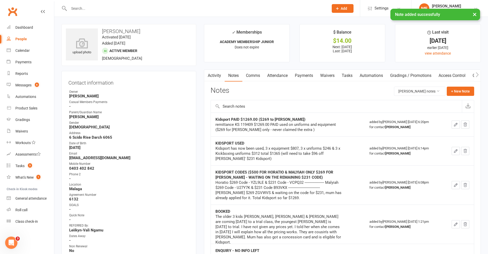
click at [306, 75] on link "Payments" at bounding box center [303, 76] width 25 height 12
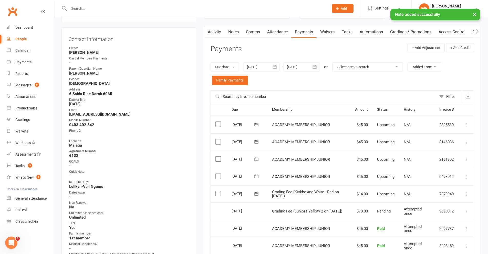
scroll to position [128, 0]
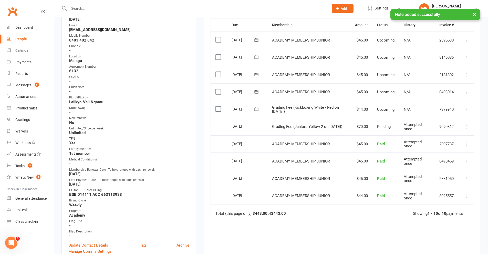
click at [218, 108] on label at bounding box center [218, 108] width 7 height 5
click at [218, 106] on input "checkbox" at bounding box center [216, 106] width 3 height 0
click at [449, 239] on button "Change status" at bounding box center [460, 242] width 40 height 11
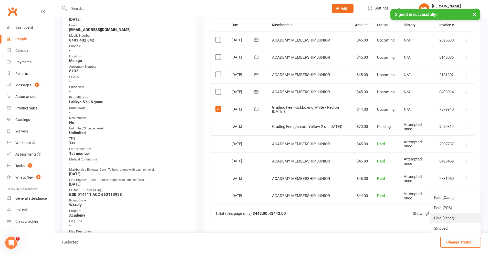
click at [443, 216] on link "Paid (Other)" at bounding box center [455, 218] width 51 height 10
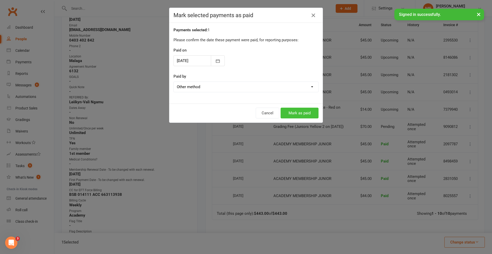
drag, startPoint x: 311, startPoint y: 105, endPoint x: 309, endPoint y: 110, distance: 5.2
click at [310, 107] on div "Cancel Mark as paid" at bounding box center [245, 112] width 153 height 19
click at [309, 110] on button "Mark as paid" at bounding box center [299, 113] width 38 height 11
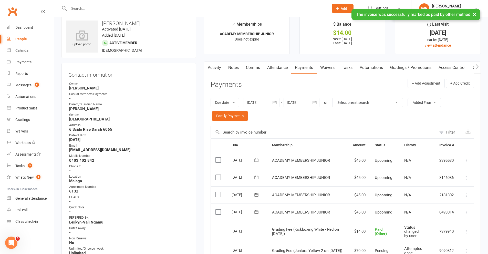
scroll to position [0, 0]
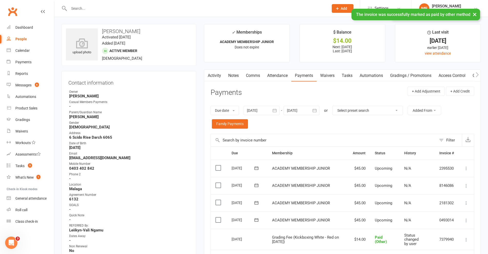
click at [232, 74] on link "Notes" at bounding box center [234, 76] width 18 height 12
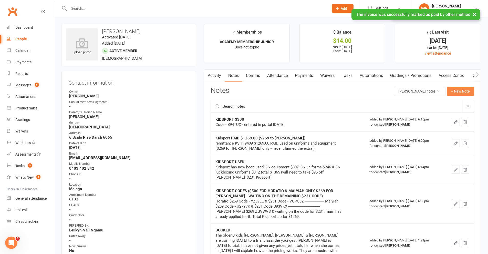
click at [459, 91] on button "+ New Note" at bounding box center [460, 91] width 27 height 9
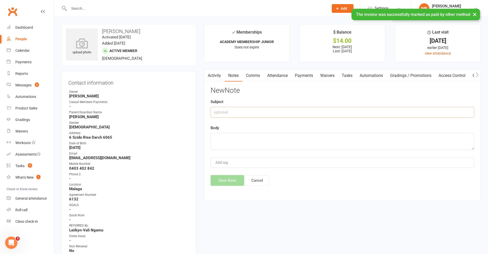
click at [281, 108] on input "text" at bounding box center [341, 112] width 263 height 11
type input "KIDSPORT $286 REMAINING"
paste textarea "Mum used it on grading, but as she asked too late I could only apply it to Kick…"
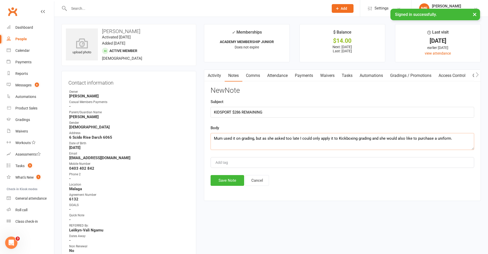
click at [253, 137] on textarea "Mum used it on grading, but as she asked too late I could only apply it to Kick…" at bounding box center [341, 141] width 263 height 17
type textarea "Mum used it on grading - $14, but as she asked too late I could only apply it t…"
click at [228, 180] on button "Save Note" at bounding box center [227, 180] width 34 height 11
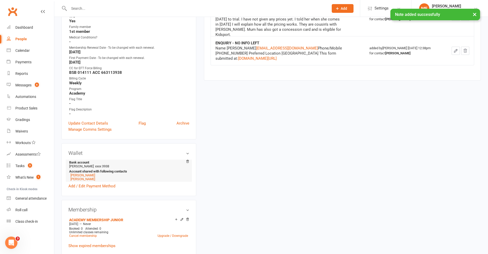
scroll to position [256, 0]
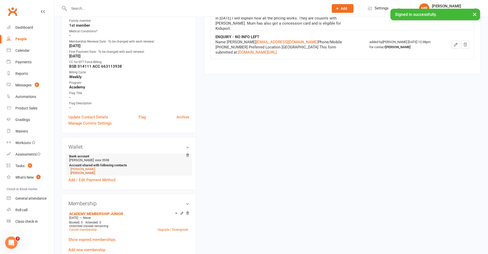
click at [84, 173] on link "[PERSON_NAME]" at bounding box center [82, 173] width 25 height 4
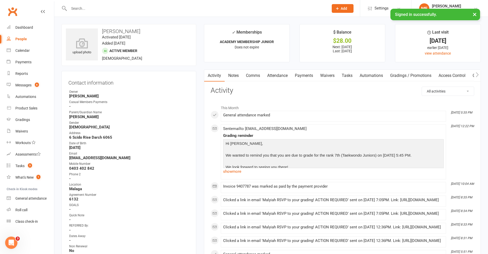
drag, startPoint x: 229, startPoint y: 79, endPoint x: 306, endPoint y: 77, distance: 77.3
click at [229, 79] on link "Notes" at bounding box center [234, 76] width 18 height 12
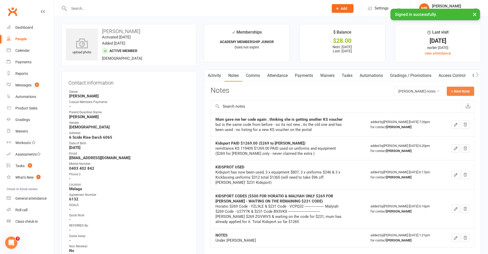
click at [460, 88] on button "+ New Note" at bounding box center [460, 91] width 27 height 9
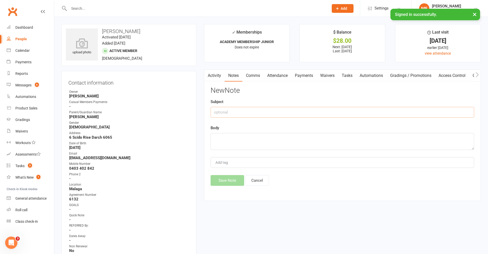
click at [251, 113] on input "text" at bounding box center [341, 112] width 263 height 11
type input "k"
type input "KIDSPORT $300"
type textarea "Code - 685LD9 - entered in portal [DATE]"
click at [229, 182] on button "Save Note" at bounding box center [227, 180] width 34 height 11
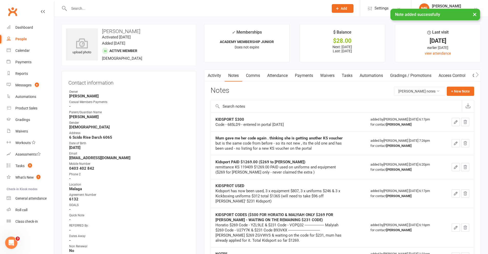
click at [309, 75] on link "Payments" at bounding box center [303, 76] width 25 height 12
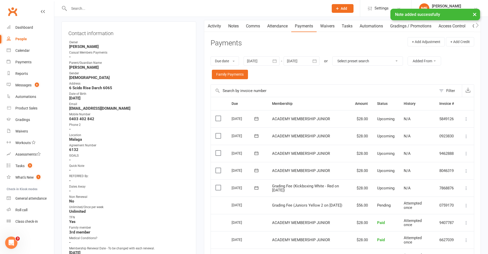
scroll to position [51, 0]
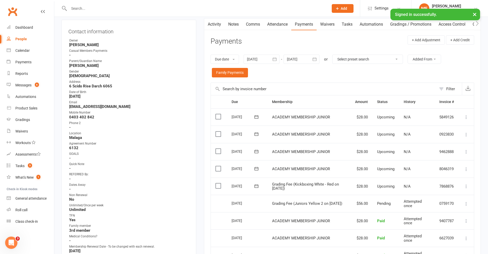
click at [218, 188] on label at bounding box center [218, 185] width 7 height 5
click at [218, 183] on input "checkbox" at bounding box center [216, 183] width 3 height 0
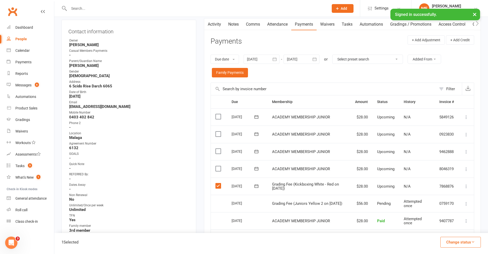
click at [459, 244] on button "Change status" at bounding box center [460, 242] width 40 height 11
click at [446, 220] on link "Paid (Other)" at bounding box center [455, 218] width 51 height 10
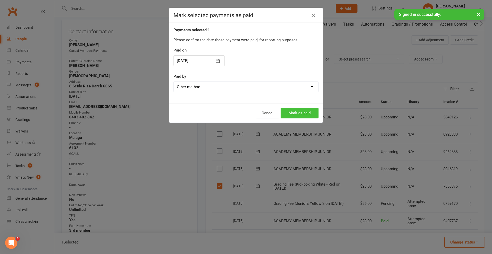
click at [290, 114] on button "Mark as paid" at bounding box center [299, 113] width 38 height 11
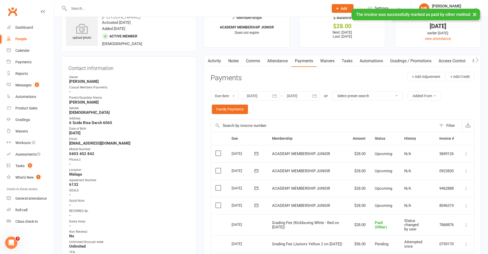
scroll to position [0, 0]
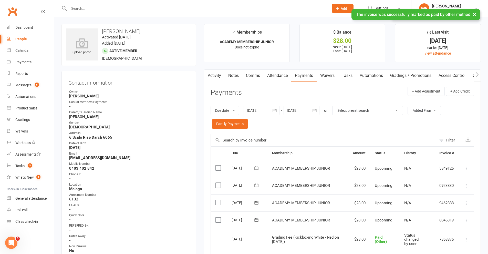
click at [241, 75] on link "Notes" at bounding box center [234, 76] width 18 height 12
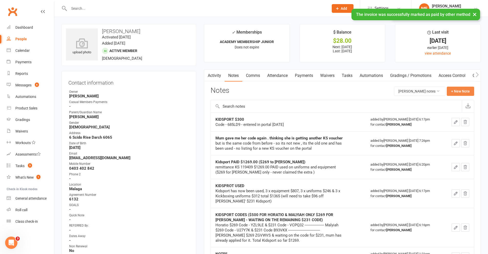
click at [460, 90] on button "+ New Note" at bounding box center [460, 91] width 27 height 9
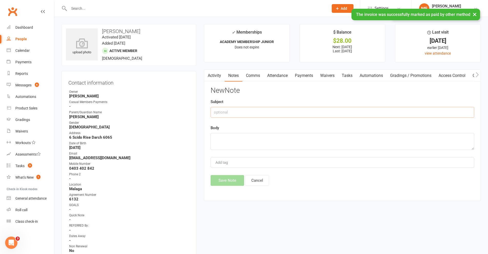
click at [250, 110] on input "text" at bounding box center [341, 112] width 263 height 11
type input "KIDSPORT $272 REMAINING"
paste textarea "Mum used it on grading, but as she asked too late I could only apply it to Kick…"
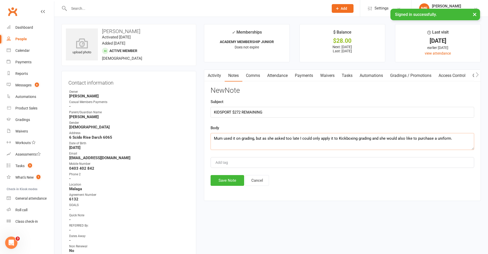
click at [254, 137] on textarea "Mum used it on grading, but as she asked too late I could only apply it to Kick…" at bounding box center [341, 141] width 263 height 17
click at [253, 137] on textarea "Mum used it on grading, but as she asked too late I could only apply it to Kick…" at bounding box center [341, 141] width 263 height 17
type textarea "Mum used it on grading - $28, but as she asked too late I could only apply it t…"
click at [234, 181] on button "Save Note" at bounding box center [227, 180] width 34 height 11
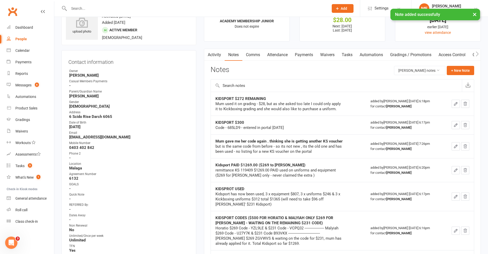
scroll to position [102, 0]
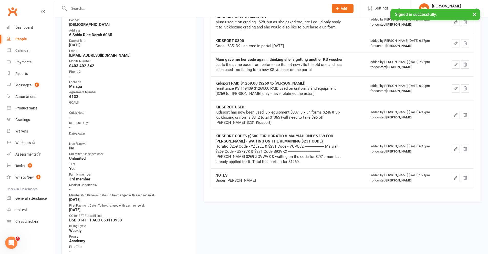
drag, startPoint x: 121, startPoint y: 4, endPoint x: 122, endPoint y: 7, distance: 3.9
click at [121, 4] on div at bounding box center [192, 8] width 263 height 17
click at [122, 7] on input "text" at bounding box center [196, 8] width 258 height 7
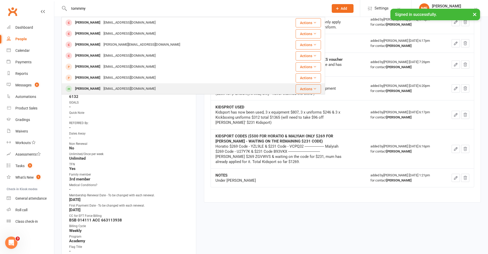
type input "tommmy"
click at [99, 84] on div "[PERSON_NAME] [EMAIL_ADDRESS][DOMAIN_NAME]" at bounding box center [171, 88] width 218 height 10
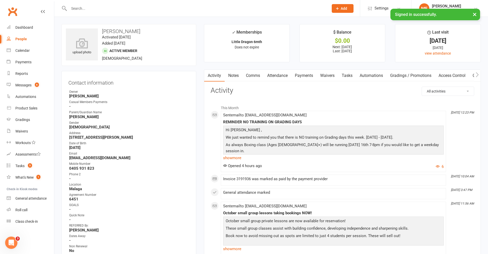
click at [286, 76] on link "Attendance" at bounding box center [277, 76] width 28 height 12
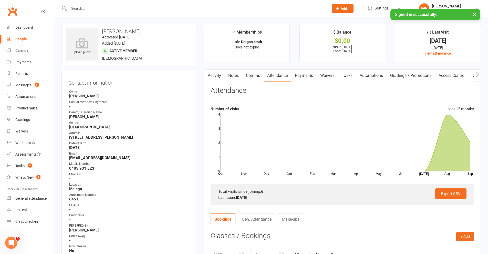
click at [254, 75] on link "Comms" at bounding box center [252, 76] width 21 height 12
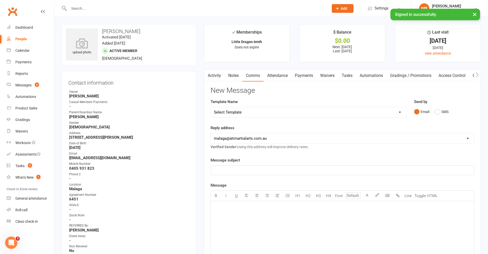
click at [313, 79] on link "Payments" at bounding box center [303, 76] width 25 height 12
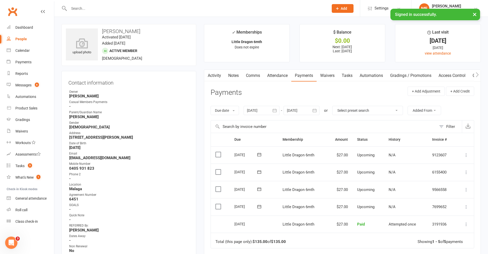
click at [277, 76] on link "Attendance" at bounding box center [277, 76] width 28 height 12
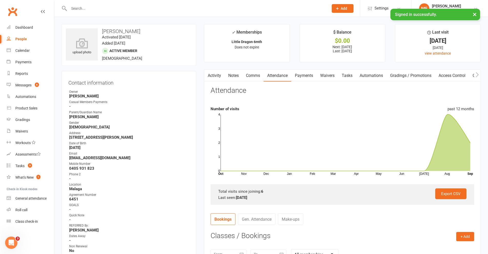
click at [256, 221] on link "Gen. Attendance" at bounding box center [256, 219] width 37 height 12
drag, startPoint x: 219, startPoint y: 76, endPoint x: 233, endPoint y: 75, distance: 13.3
click at [219, 76] on link "Activity" at bounding box center [214, 76] width 20 height 12
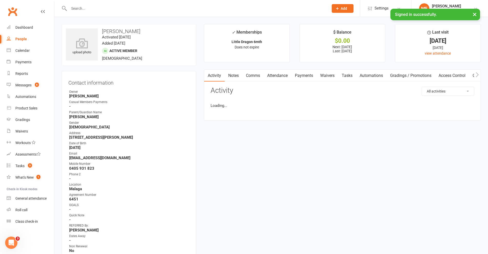
click at [232, 74] on link "Notes" at bounding box center [234, 76] width 18 height 12
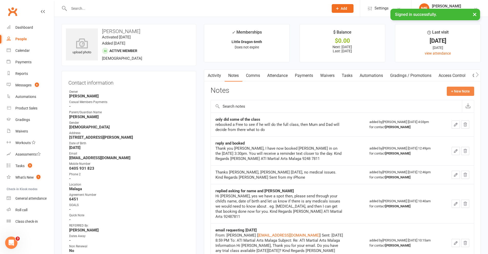
drag, startPoint x: 463, startPoint y: 93, endPoint x: 459, endPoint y: 94, distance: 3.6
click at [459, 94] on button "+ New Note" at bounding box center [460, 91] width 27 height 9
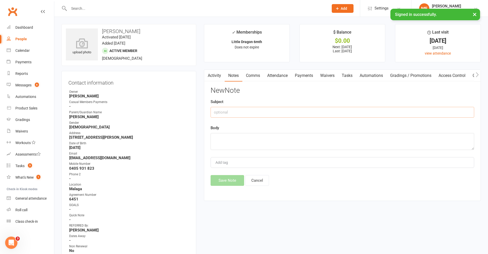
click at [273, 114] on input "text" at bounding box center [341, 112] width 263 height 11
type input "COMING DATURDAY THIS WEEK"
paste textarea "Hi [PERSON_NAME], yes bring him in [DATE]  The class is at 9am. Kind Regards […"
type textarea "Hi [PERSON_NAME], yes bring him in [DATE]  The class is at 9am. Kind Regards […"
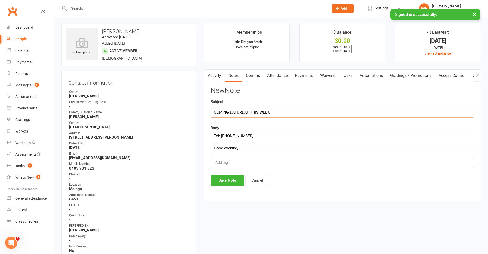
drag, startPoint x: 233, startPoint y: 111, endPoint x: 230, endPoint y: 111, distance: 2.8
click at [230, 111] on input "COMING DATURDAY THIS WEEK" at bounding box center [341, 112] width 263 height 11
type input "[DATE][DATE]"
click at [222, 182] on button "Save Note" at bounding box center [227, 180] width 34 height 11
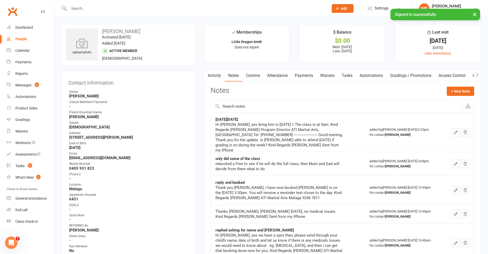
click at [188, 8] on input "text" at bounding box center [196, 8] width 258 height 7
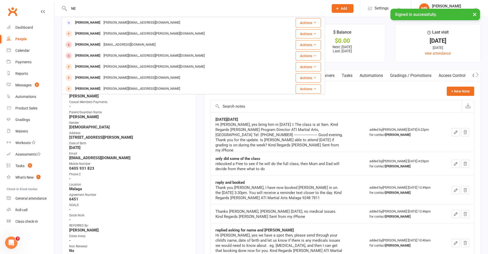
type input "N"
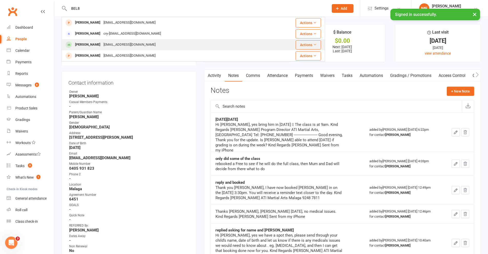
type input "BEL8"
click at [85, 45] on div "[PERSON_NAME]" at bounding box center [87, 44] width 28 height 7
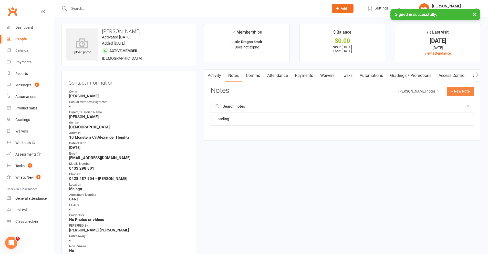
click at [464, 90] on button "+ New Note" at bounding box center [460, 91] width 27 height 9
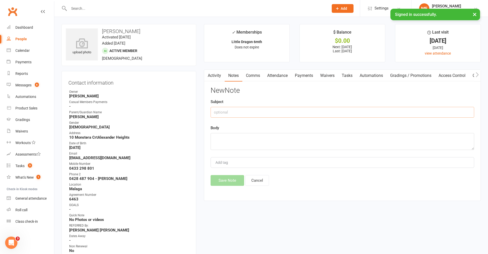
click at [239, 113] on input "text" at bounding box center [341, 112] width 263 height 11
paste textarea "Hi [PERSON_NAME], yes bring him in [DATE]  The class is at 9am. Kind Regards […"
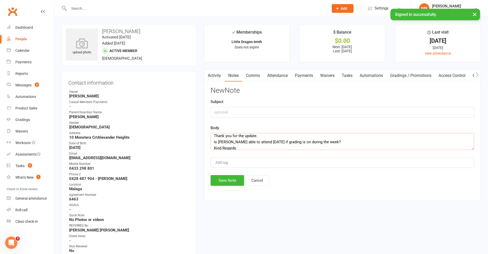
scroll to position [52, 0]
type textarea "Hi [PERSON_NAME], yes bring him in [DATE]  The class is at 9am. Kind Regards […"
click at [222, 178] on button "Save Note" at bounding box center [227, 180] width 34 height 11
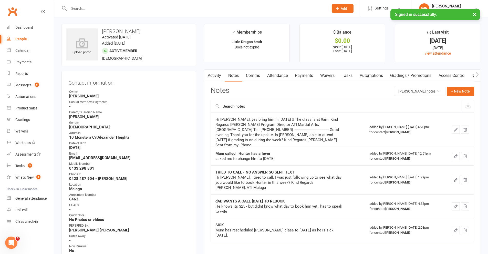
click at [456, 131] on icon "button" at bounding box center [455, 129] width 5 height 5
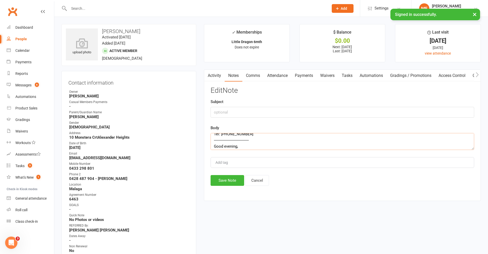
scroll to position [92, 0]
drag, startPoint x: 217, startPoint y: 137, endPoint x: 297, endPoint y: 168, distance: 85.7
click at [297, 168] on div "Edit Note Subject Body Hi [PERSON_NAME], yes bring him in [DATE]  The class is…" at bounding box center [341, 136] width 263 height 99
drag, startPoint x: 226, startPoint y: 132, endPoint x: 240, endPoint y: 142, distance: 17.3
click at [241, 143] on div "Edit Note Subject Body Hi [PERSON_NAME], yes bring him in [DATE]  The class is…" at bounding box center [341, 136] width 263 height 99
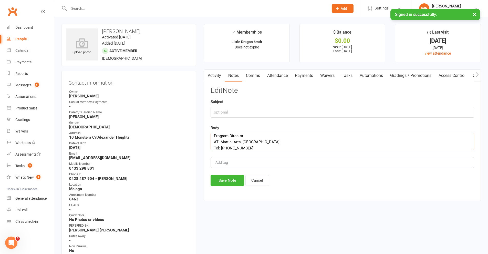
scroll to position [0, 0]
drag, startPoint x: 239, startPoint y: 142, endPoint x: 193, endPoint y: 122, distance: 50.7
paste textarea "[PERSON_NAME], are you able to make the grading either [DATE] or [DATE] at 3.30…"
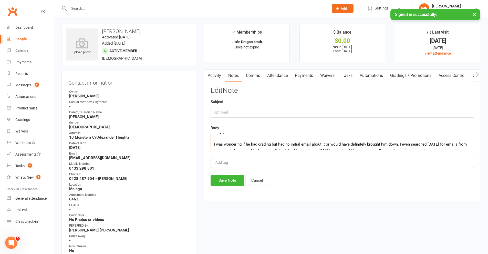
scroll to position [51, 0]
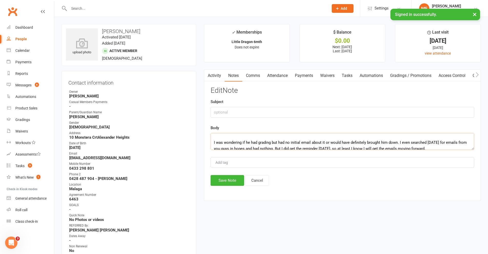
click at [214, 136] on textarea "Hi [PERSON_NAME], are you able to make the grading either [DATE] or [DATE] at 3…" at bounding box center [341, 141] width 263 height 17
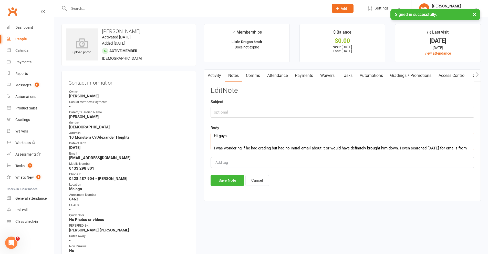
scroll to position [39, 0]
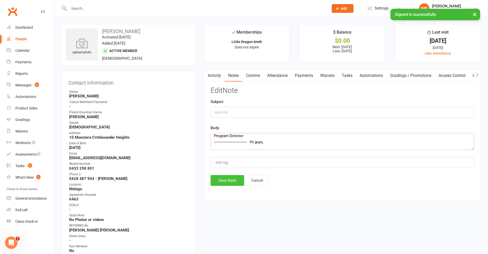
type textarea "Hi [PERSON_NAME], are you able to make the grading either [DATE] or [DATE] at 3…"
click at [237, 184] on button "Save Note" at bounding box center [227, 180] width 34 height 11
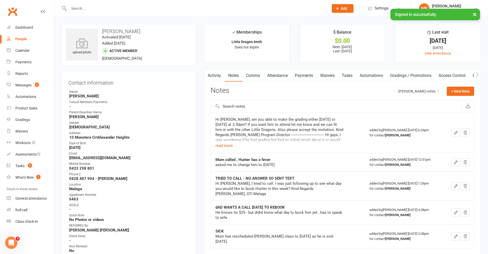
click at [179, 10] on input "text" at bounding box center [196, 8] width 258 height 7
type input "s"
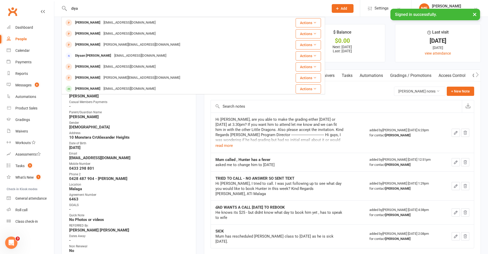
drag, startPoint x: 90, startPoint y: 6, endPoint x: 49, endPoint y: 5, distance: 40.7
click at [49, 1] on header "diya Diya Torvi [EMAIL_ADDRESS][DOMAIN_NAME] Actions Diyako Razai [EMAIL_ADDRES…" at bounding box center [244, 1] width 488 height 0
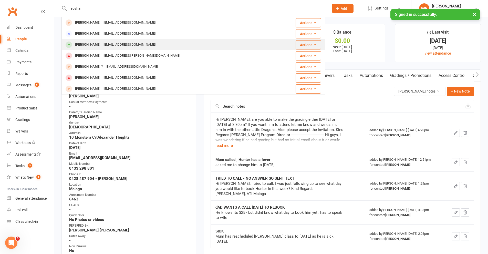
type input "roshan"
click at [93, 44] on div "[PERSON_NAME]" at bounding box center [87, 44] width 28 height 7
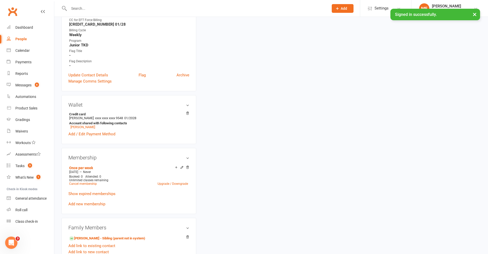
scroll to position [333, 0]
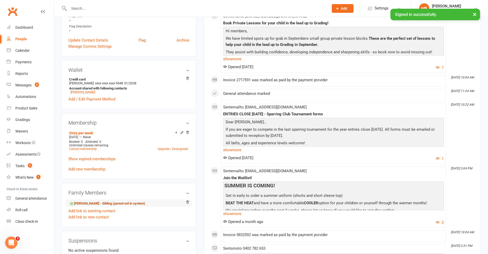
click at [84, 201] on link "[PERSON_NAME] - Sibling (parent not in system)" at bounding box center [107, 203] width 76 height 5
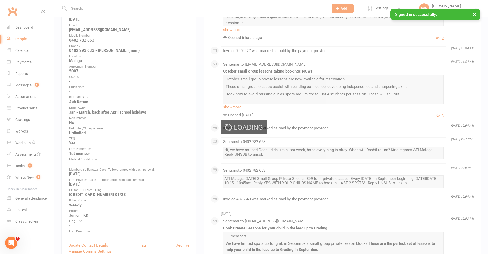
scroll to position [5, 0]
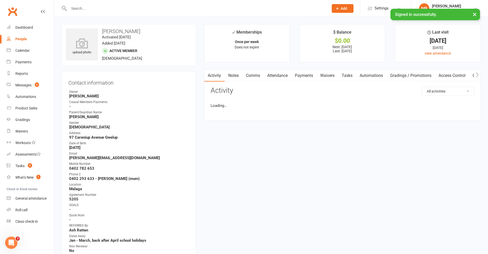
click at [232, 77] on link "Notes" at bounding box center [234, 76] width 18 height 12
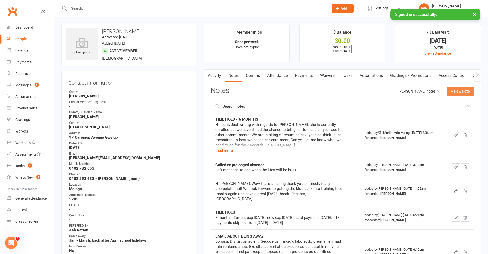
click at [454, 90] on button "+ New Note" at bounding box center [460, 91] width 27 height 9
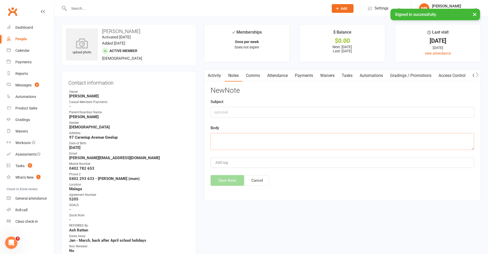
paste textarea "Hi [PERSON_NAME], we can put up to 6 months away in time hold per membership. I…"
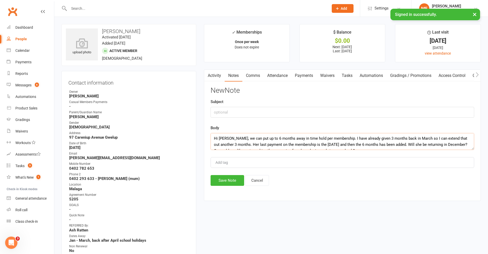
click at [215, 139] on textarea "Hi [PERSON_NAME], we can put up to 6 months away in time hold per membership. I…" at bounding box center [341, 141] width 263 height 17
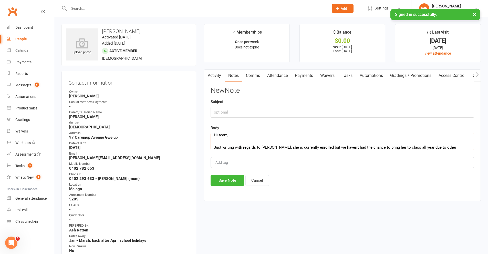
scroll to position [52, 0]
type textarea "Hi [PERSON_NAME], we can put up to 6 months away in time hold per membership. I…"
click at [215, 188] on div "Activity Notes Comms Attendance Payments Waivers Tasks Automations Gradings / P…" at bounding box center [342, 134] width 277 height 131
click at [215, 181] on button "Save Note" at bounding box center [227, 180] width 34 height 11
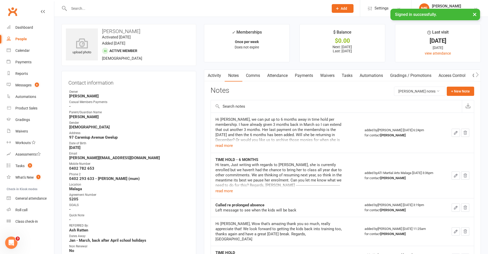
click at [153, 13] on div at bounding box center [192, 8] width 263 height 17
click at [154, 9] on input "text" at bounding box center [196, 8] width 258 height 7
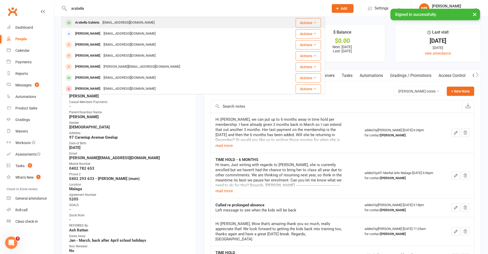
type input "arabella"
click at [90, 21] on div "Arabella Gabieta" at bounding box center [86, 22] width 27 height 7
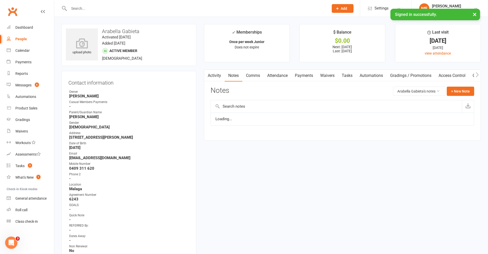
drag, startPoint x: 234, startPoint y: 76, endPoint x: 336, endPoint y: 78, distance: 102.4
click at [235, 76] on link "Notes" at bounding box center [234, 76] width 18 height 12
click at [455, 88] on button "+ New Note" at bounding box center [460, 91] width 27 height 9
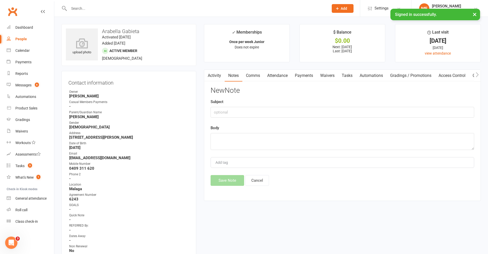
drag, startPoint x: 232, startPoint y: 130, endPoint x: 232, endPoint y: 136, distance: 6.4
drag, startPoint x: 232, startPoint y: 136, endPoint x: 231, endPoint y: 139, distance: 2.6
paste textarea "Ok great, so then she is going to 8th Gup this time (Yellow 2) Kind Regards [PE…"
type textarea "Ok great, so then she is going to 8th Gup this time (Yellow 2) Kind Regards [PE…"
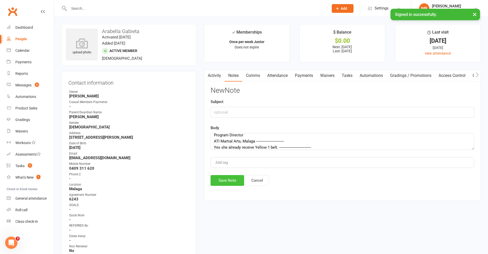
click at [227, 178] on button "Save Note" at bounding box center [227, 180] width 34 height 11
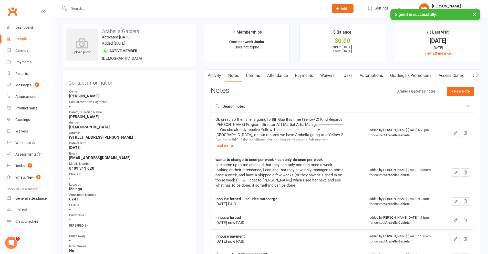
click at [126, 6] on input "text" at bounding box center [196, 8] width 258 height 7
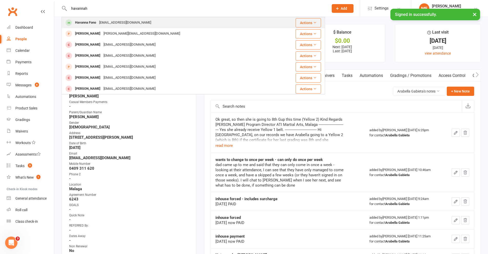
type input "havannah"
click at [92, 26] on div "Havanna Fono" at bounding box center [85, 22] width 24 height 7
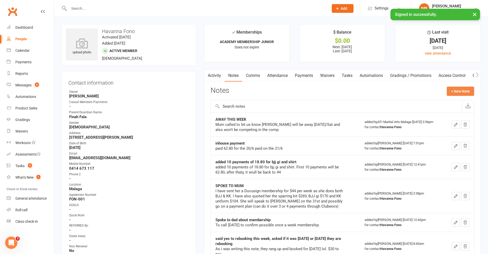
click at [468, 92] on button "+ New Note" at bounding box center [460, 91] width 27 height 9
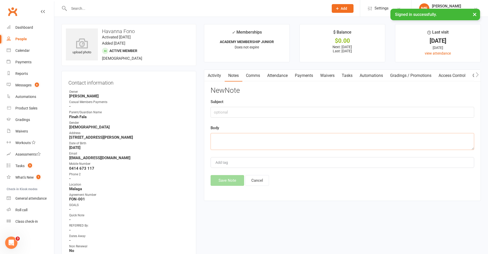
paste textarea "Hi Finah, no Havannah isn’t due for grading until December. Kind Regards [PERSO…"
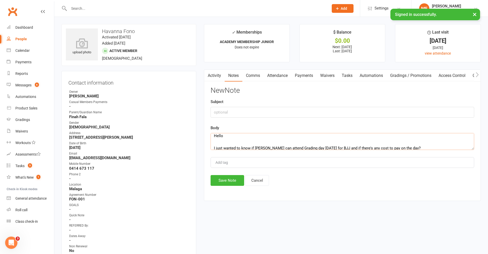
scroll to position [39, 0]
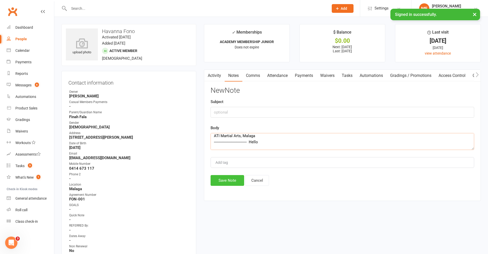
type textarea "Hi Finah, no Havannah isn’t due for grading until December. Kind Regards [PERSO…"
click at [229, 181] on button "Save Note" at bounding box center [227, 180] width 34 height 11
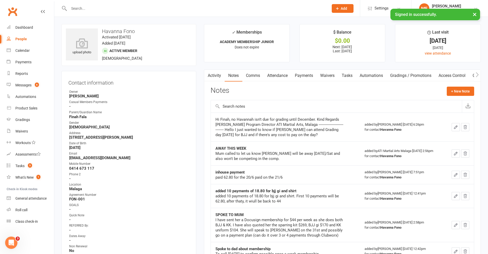
click at [175, 4] on div at bounding box center [192, 8] width 263 height 17
click at [174, 5] on input "text" at bounding box center [196, 8] width 258 height 7
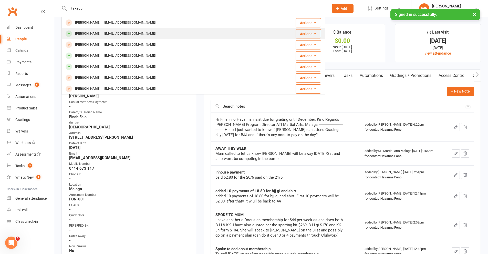
type input "takaup"
click at [104, 32] on div "[EMAIL_ADDRESS][DOMAIN_NAME]" at bounding box center [129, 33] width 55 height 7
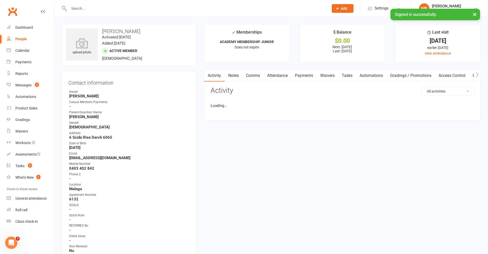
drag, startPoint x: 259, startPoint y: 96, endPoint x: 354, endPoint y: 120, distance: 98.5
click at [460, 89] on select "All activities Bookings / Attendances Communications Notes Failed SMSes Grading…" at bounding box center [448, 91] width 52 height 9
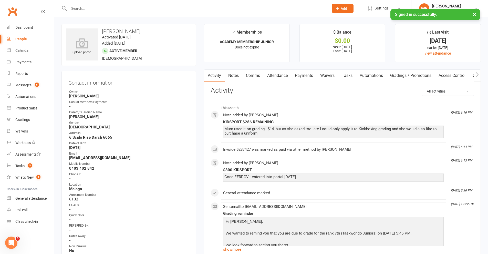
click at [230, 75] on link "Notes" at bounding box center [234, 76] width 18 height 12
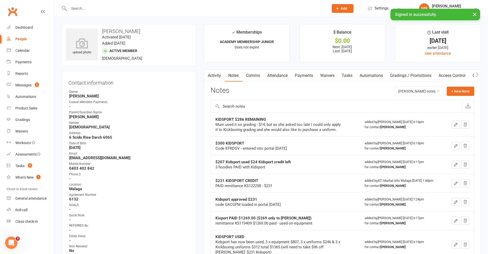
click at [454, 125] on icon "button" at bounding box center [455, 124] width 3 height 3
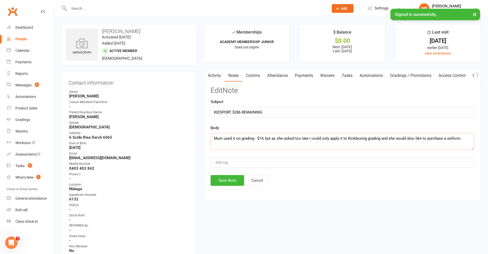
click at [466, 140] on textarea "Mum used it on grading - $14, but as she asked too late I could only apply it t…" at bounding box center [341, 141] width 263 height 17
paste textarea "EFRDGV B94TUX 685LD9 Is it possible to have these funds distributed to the chil…"
type textarea "Mum used it on grading - $14, but as she asked too late I could only apply it t…"
click at [233, 180] on button "Save Note" at bounding box center [227, 180] width 34 height 11
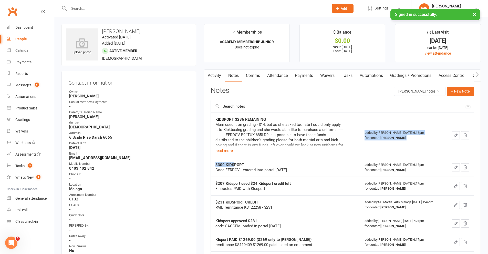
click at [233, 157] on tbody "KIDSPORT $286 REMAINING Mum used it on grading - $14, but as she asked too late…" at bounding box center [342, 225] width 263 height 226
click at [230, 151] on button "read more" at bounding box center [223, 150] width 17 height 6
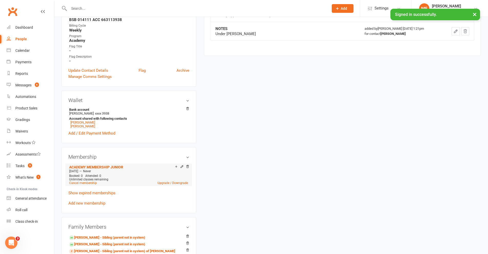
scroll to position [307, 0]
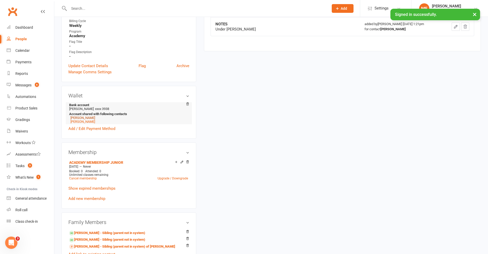
click at [78, 118] on link "[PERSON_NAME]" at bounding box center [82, 118] width 25 height 4
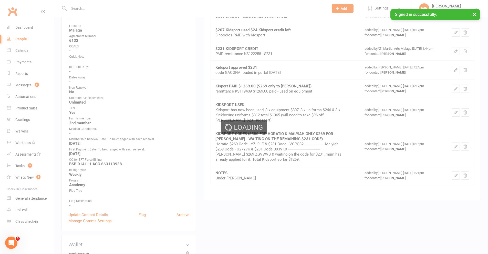
scroll to position [128, 0]
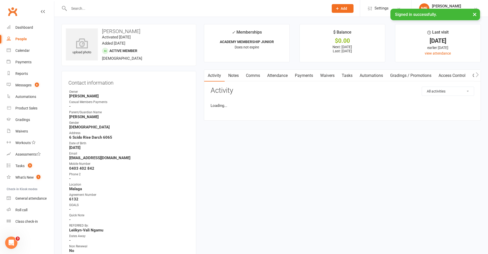
click at [230, 73] on link "Notes" at bounding box center [234, 76] width 18 height 12
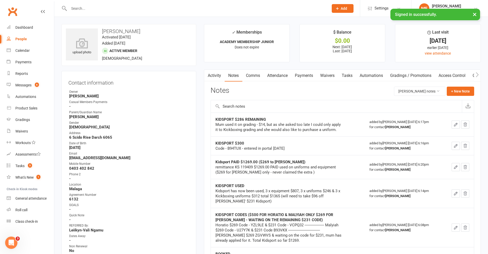
click at [455, 127] on button "button" at bounding box center [455, 124] width 8 height 8
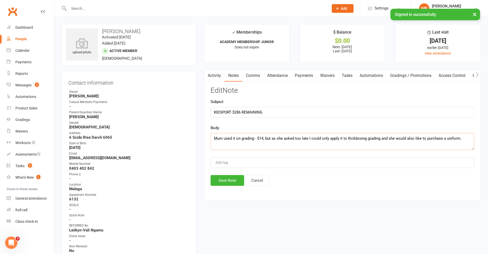
click at [462, 138] on textarea "Mum used it on grading - $14, but as she asked too late I could only apply it t…" at bounding box center [341, 141] width 263 height 17
paste textarea "EFRDGV B94TUX 685LD9 Is it possible to have these funds distributed to the chil…"
type textarea "Mum used it on grading - $14, but as she asked too late I could only apply it t…"
click at [223, 180] on button "Save Note" at bounding box center [227, 180] width 34 height 11
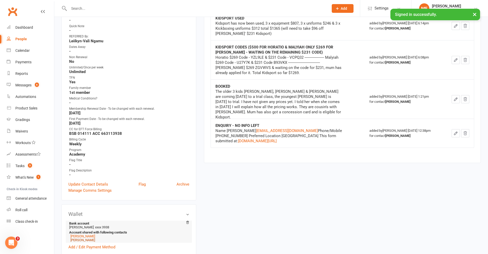
scroll to position [256, 0]
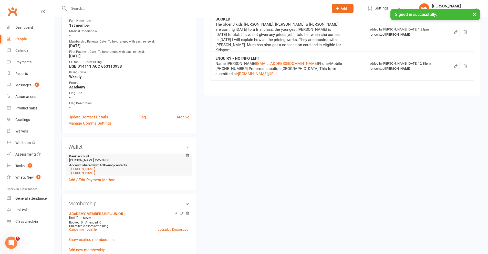
click at [83, 172] on link "[PERSON_NAME]" at bounding box center [82, 173] width 25 height 4
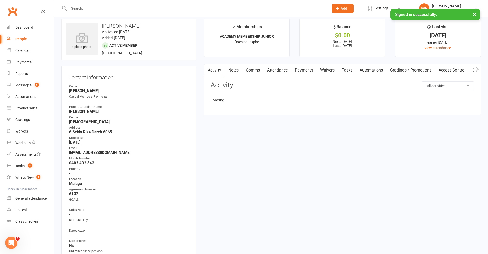
scroll to position [1, 0]
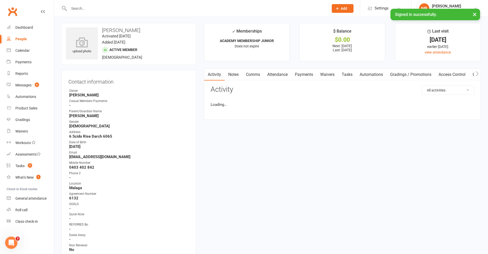
click at [236, 76] on link "Notes" at bounding box center [234, 75] width 18 height 12
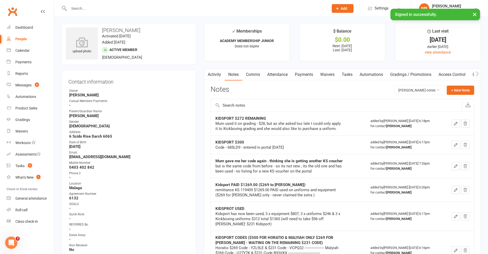
drag, startPoint x: 455, startPoint y: 124, endPoint x: 452, endPoint y: 124, distance: 2.6
click at [452, 124] on button "button" at bounding box center [455, 123] width 8 height 8
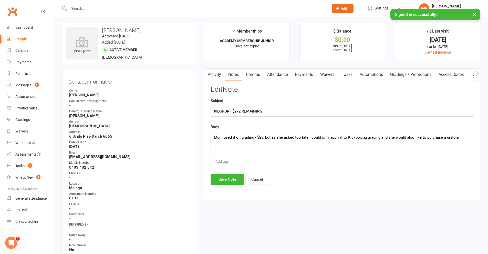
click at [459, 137] on textarea "Mum used it on grading - $28, but as she asked too late I could only apply it t…" at bounding box center [341, 140] width 263 height 17
click at [461, 137] on textarea "Mum used it on grading - $28, but as she asked too late I could only apply it t…" at bounding box center [341, 140] width 263 height 17
paste textarea "EFRDGV B94TUX 685LD9 Is it possible to have these funds distributed to the chil…"
type textarea "Mum used it on grading - $28, but as she asked too late I could only apply it t…"
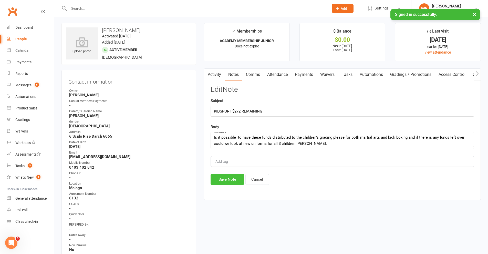
click at [232, 182] on button "Save Note" at bounding box center [227, 179] width 34 height 11
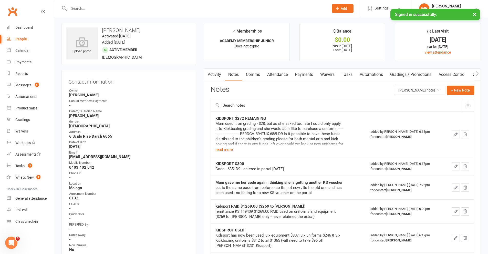
scroll to position [0, 0]
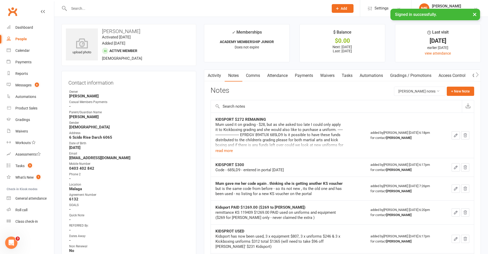
click at [142, 3] on div at bounding box center [192, 8] width 263 height 17
click at [141, 6] on input "text" at bounding box center [196, 8] width 258 height 7
click at [138, 7] on input "text" at bounding box center [196, 8] width 258 height 7
type input "a"
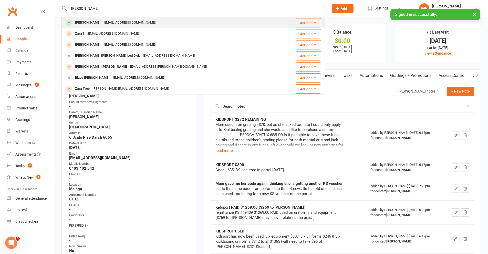
type input "[PERSON_NAME]"
click at [86, 21] on div "[PERSON_NAME]" at bounding box center [87, 22] width 28 height 7
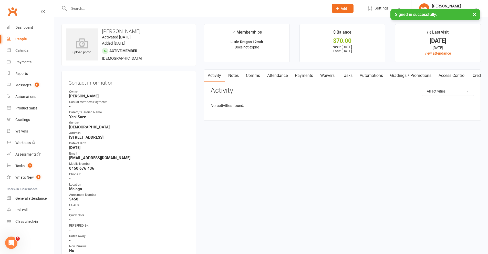
click at [235, 78] on link "Notes" at bounding box center [234, 76] width 18 height 12
click at [465, 91] on button "+ New Note" at bounding box center [460, 91] width 27 height 9
paste textarea "Hi [PERSON_NAME], Thank you! [PERSON_NAME] will attend the 4:15 time slot. Kind…"
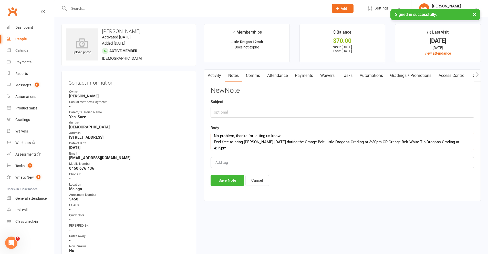
scroll to position [52, 0]
type textarea "Hi [PERSON_NAME], Thank you! [PERSON_NAME] will attend the 4:15 time slot. Kind…"
click at [220, 189] on div "Activity Notes Comms Attendance Payments Waivers Tasks Automations Gradings / P…" at bounding box center [342, 134] width 277 height 131
click at [222, 186] on div "Activity Notes Comms Attendance Payments Waivers Tasks Automations Gradings / P…" at bounding box center [342, 134] width 277 height 131
click at [223, 183] on button "Save Note" at bounding box center [227, 180] width 34 height 11
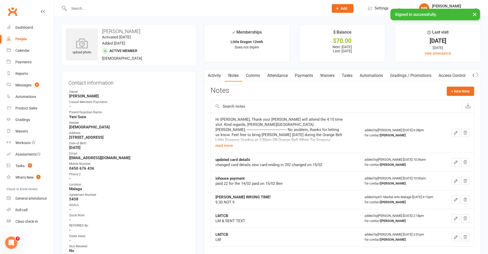
click at [89, 10] on input "text" at bounding box center [196, 8] width 258 height 7
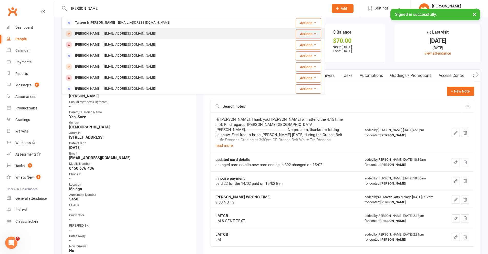
type input "[PERSON_NAME]"
click at [104, 38] on div "[PERSON_NAME] [EMAIL_ADDRESS][DOMAIN_NAME]" at bounding box center [171, 33] width 219 height 10
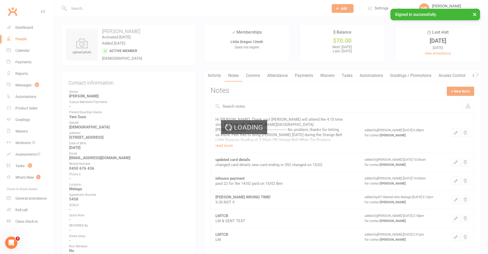
click at [237, 79] on div "Loading" at bounding box center [244, 127] width 488 height 254
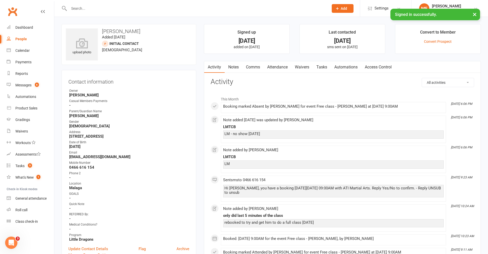
click at [233, 67] on link "Notes" at bounding box center [234, 67] width 18 height 12
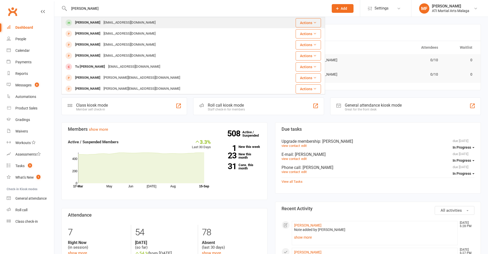
type input "[PERSON_NAME]"
click at [90, 24] on div "[PERSON_NAME]" at bounding box center [87, 22] width 28 height 7
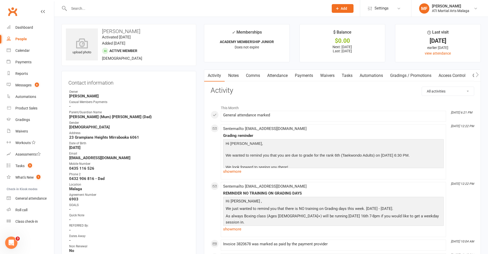
click at [305, 76] on link "Payments" at bounding box center [303, 76] width 25 height 12
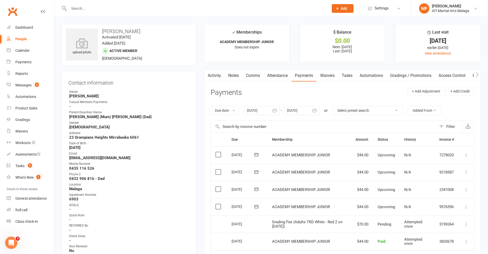
click at [176, 8] on input "text" at bounding box center [196, 8] width 258 height 7
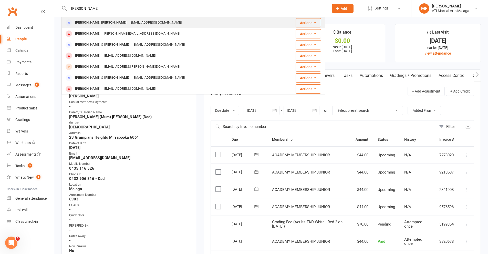
type input "[PERSON_NAME]"
click at [100, 24] on div "[PERSON_NAME] [PERSON_NAME]" at bounding box center [100, 22] width 55 height 7
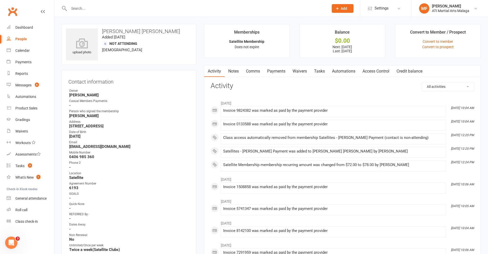
click at [160, 7] on input "text" at bounding box center [196, 8] width 258 height 7
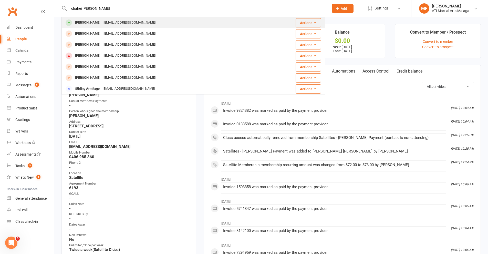
type input "chalrei [PERSON_NAME]"
click at [102, 24] on div "[EMAIL_ADDRESS][DOMAIN_NAME]" at bounding box center [129, 22] width 55 height 7
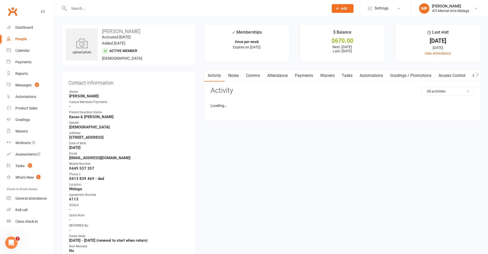
drag, startPoint x: 251, startPoint y: 68, endPoint x: 253, endPoint y: 75, distance: 6.9
click at [251, 69] on main "✓ Memberships Once per week Expires on 4th March, 2026 $ Balance $670.00 Next: …" at bounding box center [342, 75] width 284 height 102
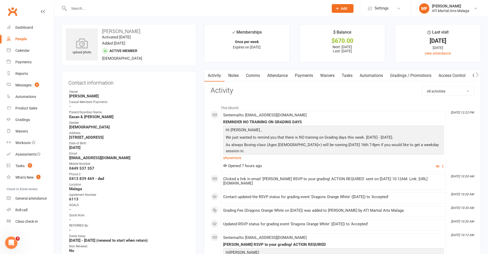
click at [254, 76] on link "Comms" at bounding box center [252, 76] width 21 height 12
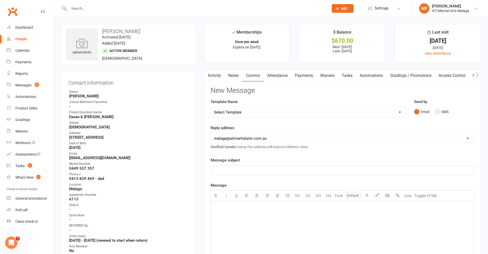
drag, startPoint x: 440, startPoint y: 113, endPoint x: 406, endPoint y: 123, distance: 34.7
click at [439, 113] on button "SMS" at bounding box center [441, 112] width 14 height 10
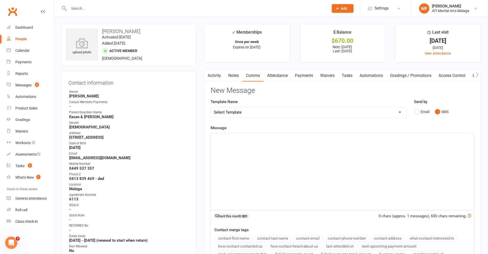
drag, startPoint x: 268, startPoint y: 170, endPoint x: 268, endPoint y: 168, distance: 2.6
click at [268, 169] on div "﻿" at bounding box center [342, 171] width 263 height 77
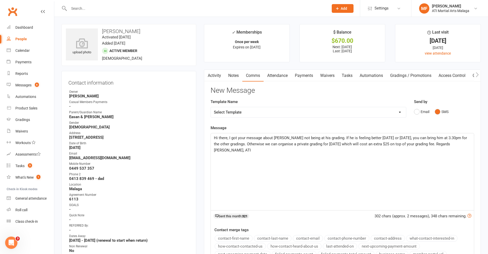
scroll to position [51, 0]
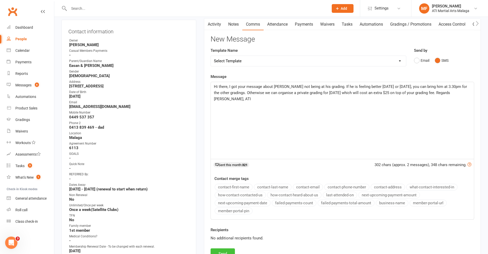
click at [224, 253] on button "Send" at bounding box center [222, 253] width 24 height 11
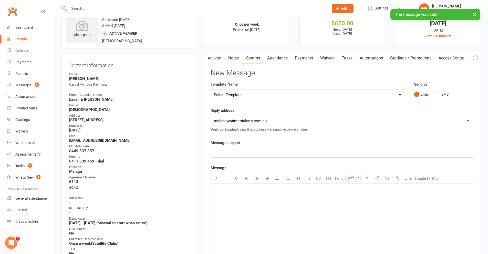
scroll to position [0, 0]
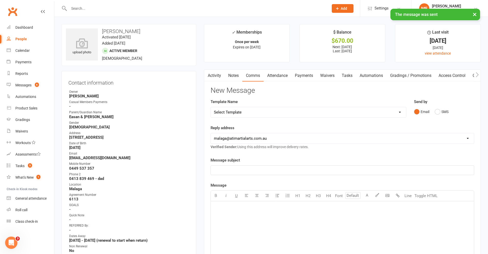
click at [214, 5] on input "text" at bounding box center [196, 8] width 258 height 7
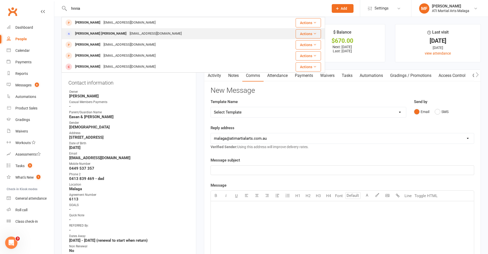
type input "hnnia"
click at [128, 33] on div "liaira2015@gmail.com" at bounding box center [155, 33] width 55 height 7
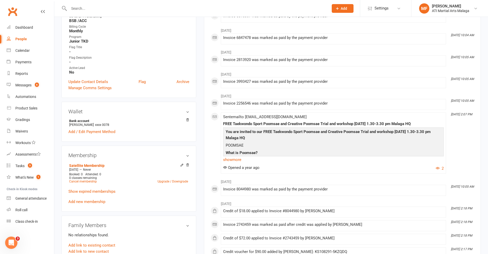
scroll to position [282, 0]
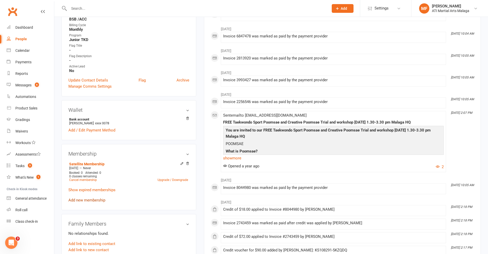
click at [91, 199] on link "Add new membership" at bounding box center [86, 200] width 37 height 5
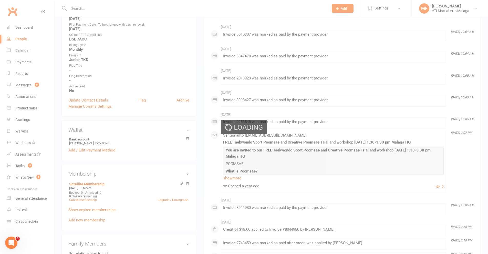
scroll to position [208, 0]
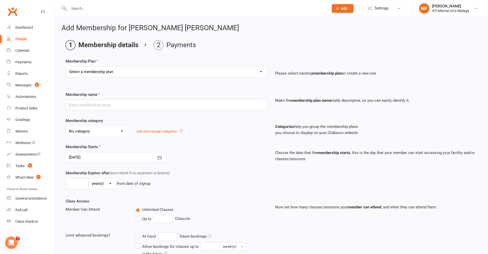
click at [139, 73] on select "Select a membership plan Create new Membership Plan Little Dragon 12mth Little …" at bounding box center [166, 72] width 201 height 10
select select "33"
click at [66, 67] on select "Select a membership plan Create new Membership Plan Little Dragon 12mth Little …" at bounding box center [166, 72] width 201 height 10
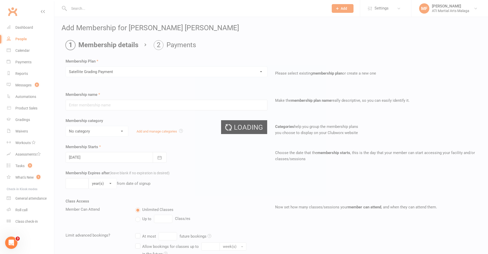
type input "Satellite Grading Payment"
select select "8"
select select "0"
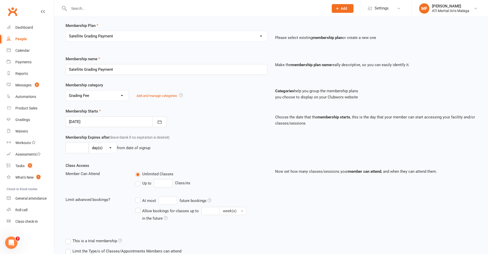
scroll to position [82, 0]
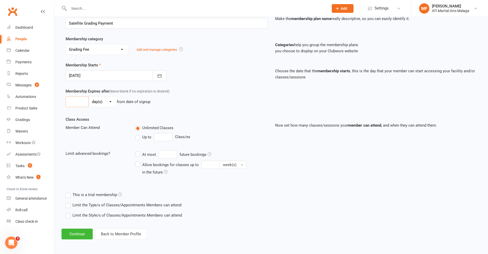
click at [78, 103] on input "number" at bounding box center [77, 101] width 23 height 11
type input "10"
click at [70, 235] on button "Continue" at bounding box center [76, 233] width 31 height 11
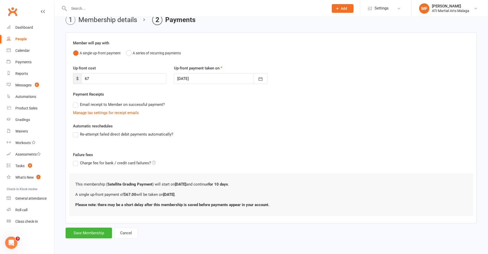
scroll to position [0, 0]
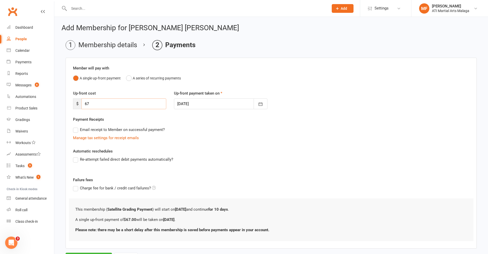
drag, startPoint x: 90, startPoint y: 105, endPoint x: 77, endPoint y: 102, distance: 13.4
click at [77, 102] on div "$ 67" at bounding box center [119, 103] width 93 height 11
type input "70"
click at [210, 102] on div at bounding box center [220, 103] width 93 height 11
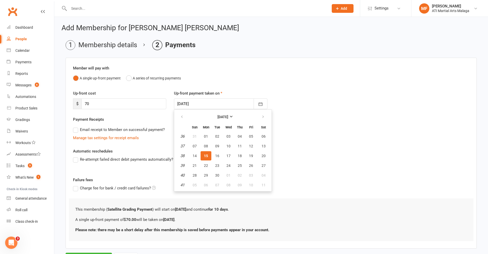
click at [206, 154] on span "15" at bounding box center [206, 156] width 4 height 4
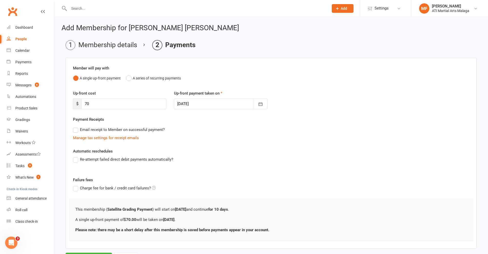
click at [216, 105] on div at bounding box center [220, 103] width 93 height 11
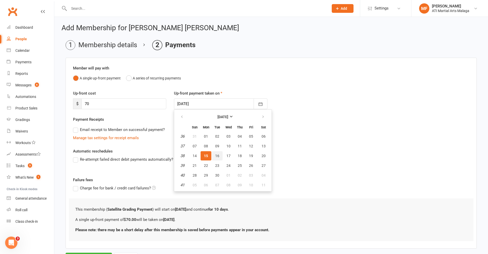
drag, startPoint x: 220, startPoint y: 154, endPoint x: 216, endPoint y: 154, distance: 3.6
click at [220, 154] on button "16" at bounding box center [217, 155] width 11 height 9
type input "16 Sep 2025"
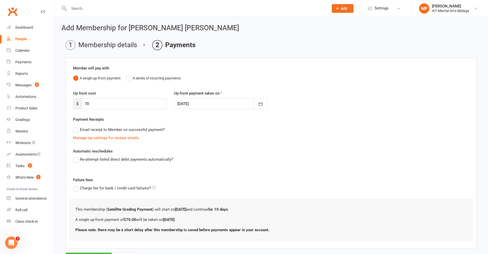
scroll to position [25, 0]
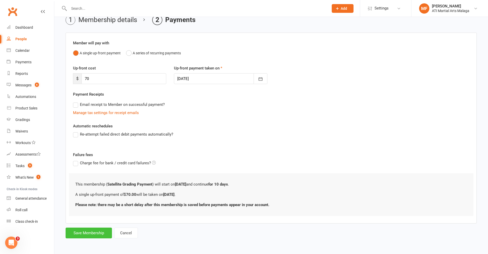
click at [89, 234] on button "Save Membership" at bounding box center [89, 232] width 46 height 11
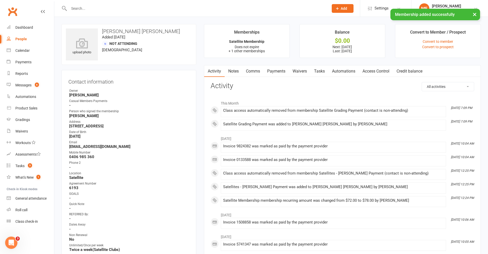
click at [279, 70] on link "Payments" at bounding box center [275, 71] width 25 height 12
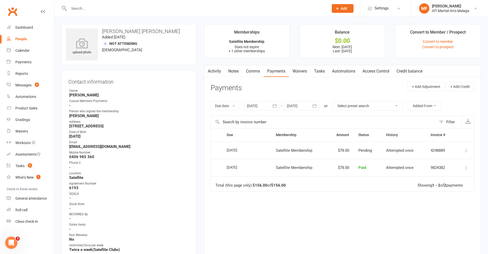
click at [294, 100] on div "Due date Due date Date paid Date failed Date settled 15 Aug 2025 August 2025 Su…" at bounding box center [341, 105] width 263 height 19
click at [293, 110] on div at bounding box center [301, 105] width 36 height 9
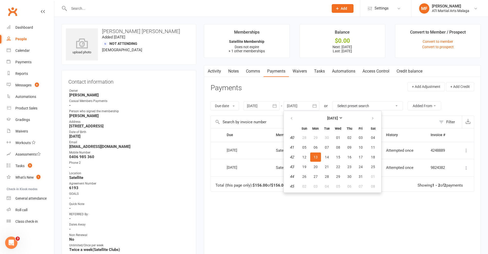
click at [344, 163] on table "[DATE] Sun Mon Tue Wed Thu Fri Sat 40 28 29 30 01 02 03 04 41 05 06 07 08 09 10…" at bounding box center [332, 151] width 95 height 79
click at [336, 167] on span "22" at bounding box center [338, 167] width 4 height 4
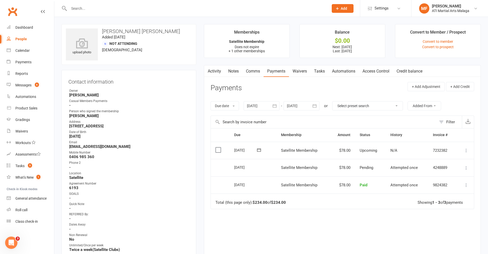
click at [298, 107] on div at bounding box center [301, 105] width 36 height 9
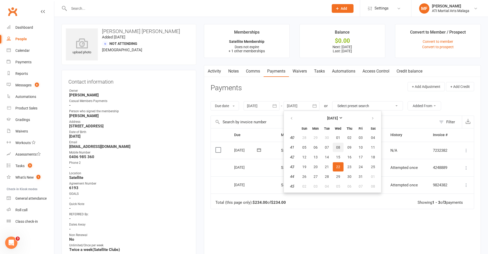
click at [339, 147] on span "08" at bounding box center [338, 147] width 4 height 4
type input "[DATE]"
